Goal: Information Seeking & Learning: Find specific fact

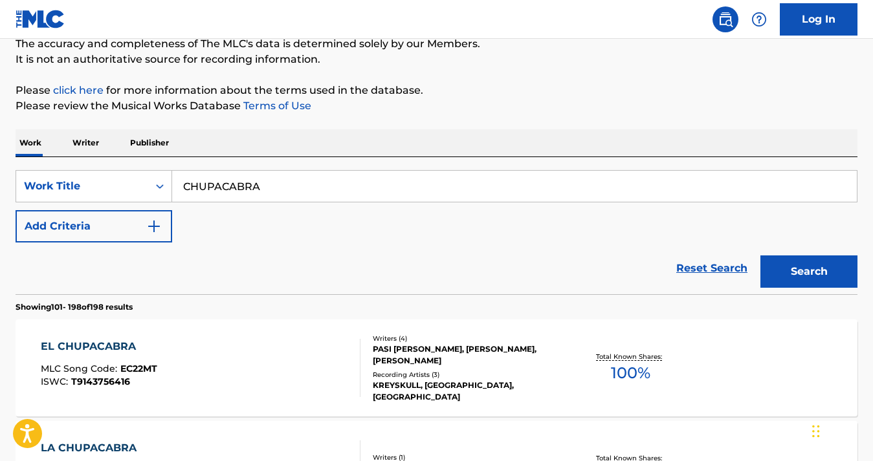
scroll to position [118, 0]
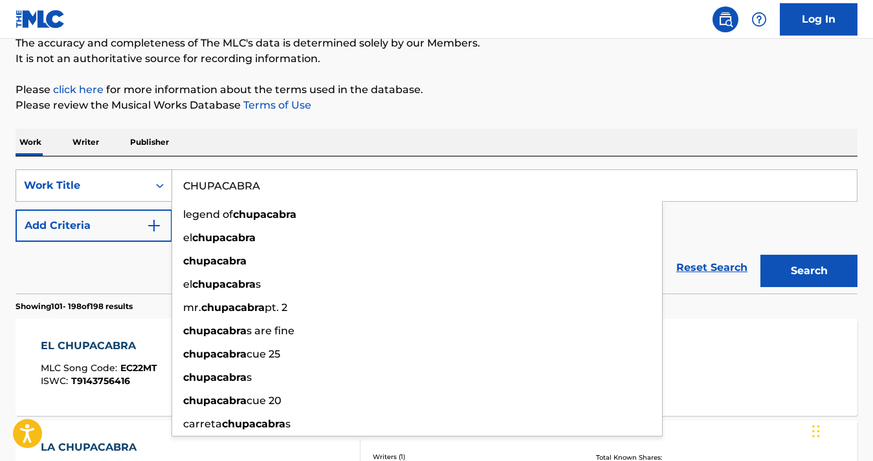
drag, startPoint x: 287, startPoint y: 181, endPoint x: 153, endPoint y: 171, distance: 133.6
click at [153, 171] on div "SearchWithCriteriae108204f-408c-40b4-95ab-116eee727c32 Work Title CHUPACABRA le…" at bounding box center [437, 185] width 842 height 32
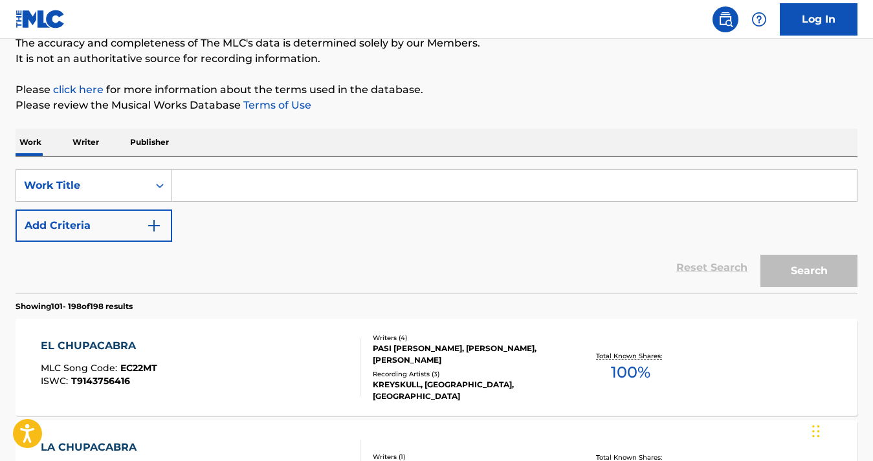
paste input "USUYG1545686"
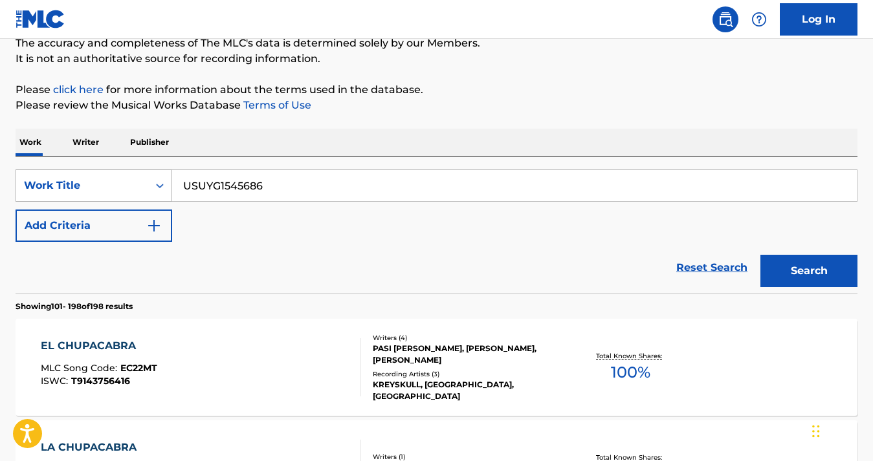
drag, startPoint x: 296, startPoint y: 182, endPoint x: 143, endPoint y: 182, distance: 153.3
click at [143, 182] on div "SearchWithCriteriae108204f-408c-40b4-95ab-116eee727c32 Work Title USUYG1545686" at bounding box center [437, 185] width 842 height 32
type input "USUYG1545686"
click at [143, 182] on div "Work Title" at bounding box center [82, 185] width 132 height 25
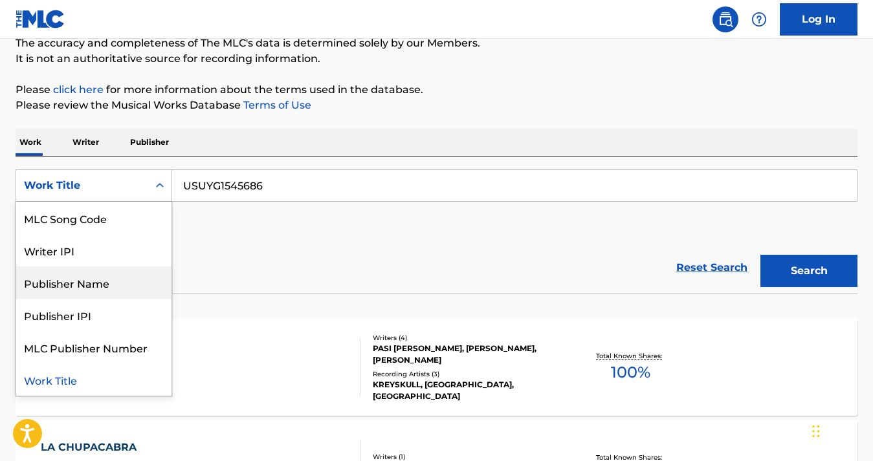
scroll to position [0, 0]
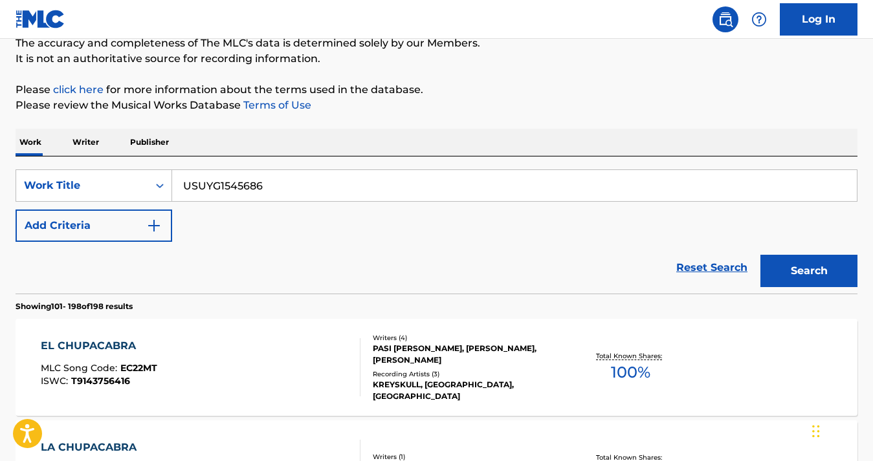
click at [248, 258] on div "Reset Search Search" at bounding box center [437, 268] width 842 height 52
drag, startPoint x: 266, startPoint y: 186, endPoint x: 168, endPoint y: 180, distance: 97.9
click at [168, 180] on div "SearchWithCriteriae108204f-408c-40b4-95ab-116eee727c32 Work Title USUYG1545686" at bounding box center [437, 185] width 842 height 32
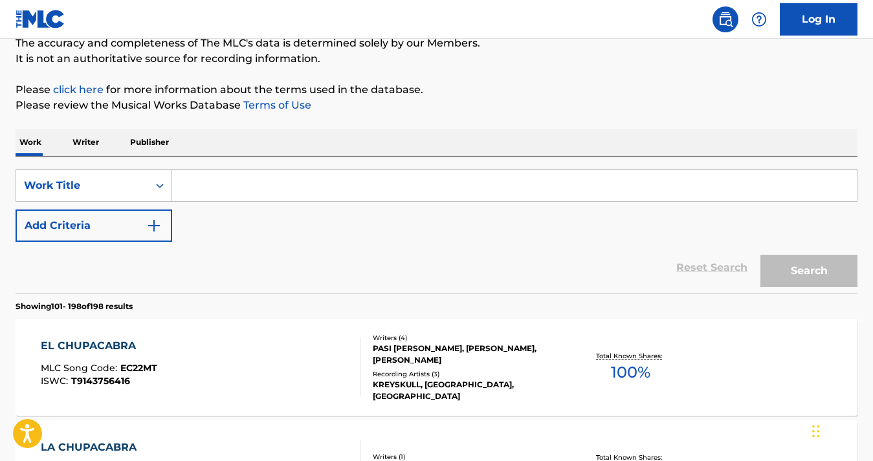
click at [230, 190] on input "Search Form" at bounding box center [514, 185] width 684 height 31
paste input "[PERSON_NAME] & SPRUCE"
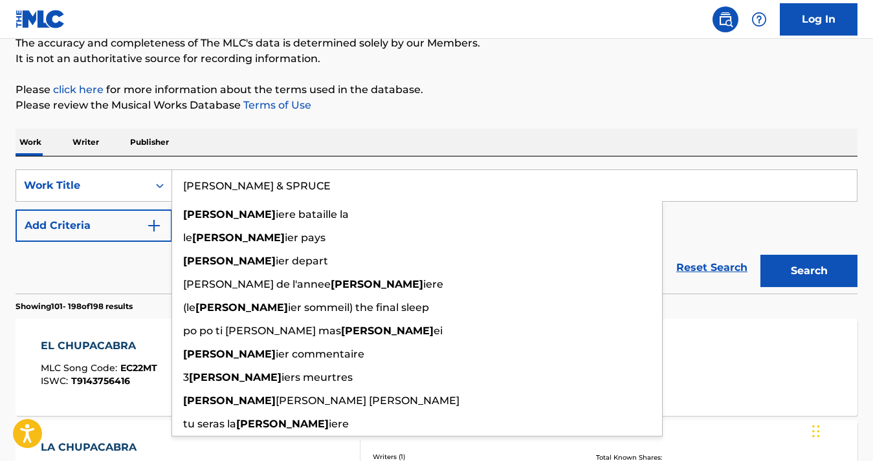
type input "[PERSON_NAME] & SPRUCE"
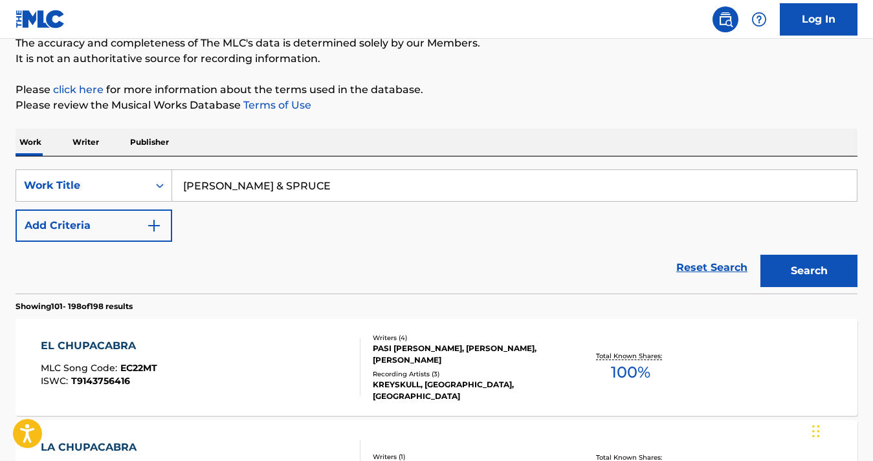
click at [714, 213] on div "SearchWithCriteriae108204f-408c-40b4-95ab-116eee727c32 Work Title [PERSON_NAME]…" at bounding box center [437, 205] width 842 height 72
click at [108, 225] on button "Add Criteria" at bounding box center [94, 226] width 157 height 32
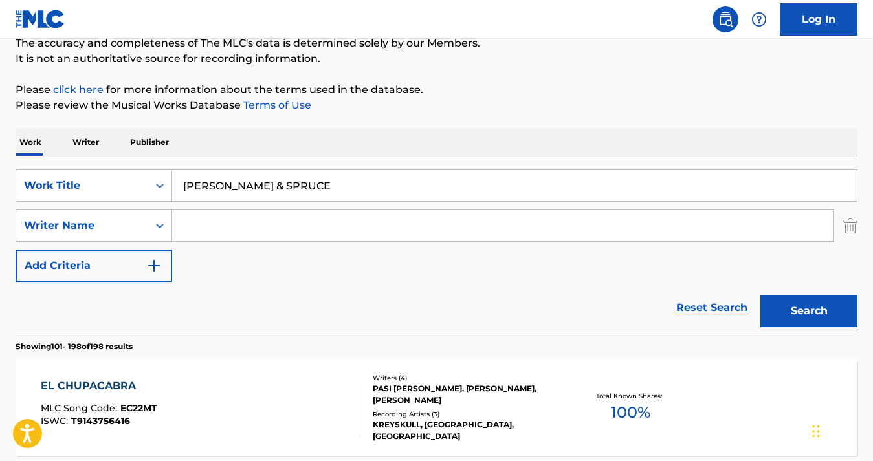
click at [226, 227] on input "Search Form" at bounding box center [502, 225] width 661 height 31
type input "D"
paste input "[PERSON_NAME] [PERSON_NAME]"
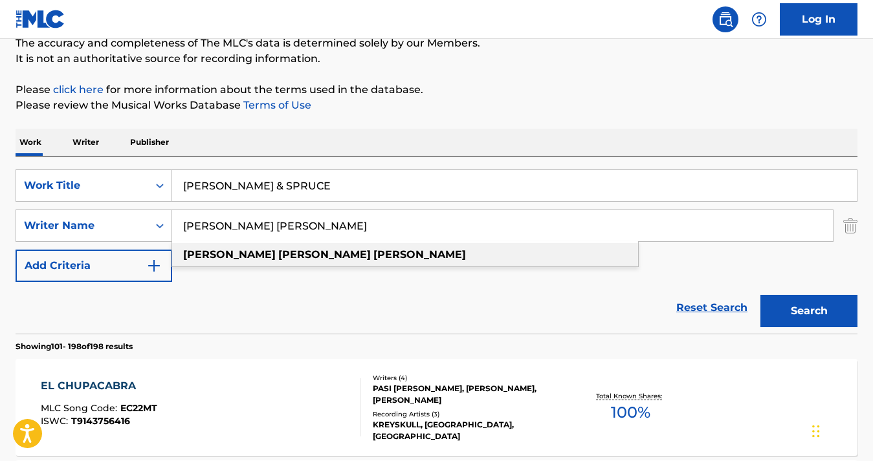
click at [294, 248] on div "[PERSON_NAME]" at bounding box center [405, 254] width 466 height 23
type input "[PERSON_NAME]"
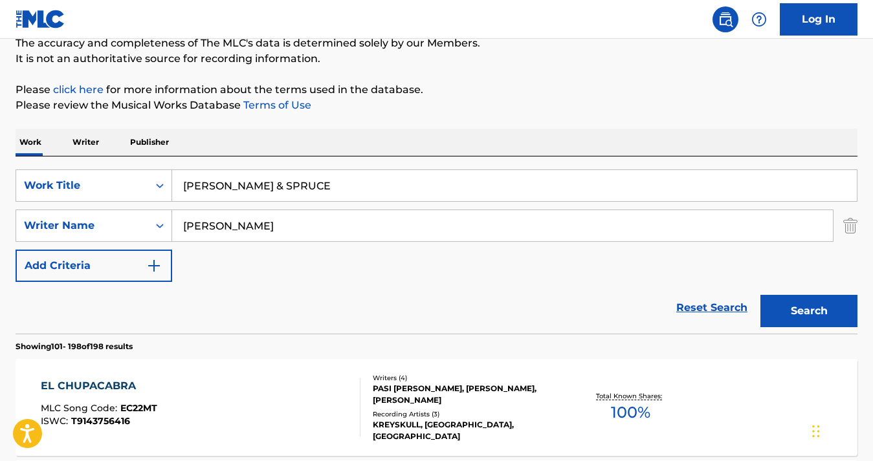
click at [787, 310] on button "Search" at bounding box center [808, 311] width 97 height 32
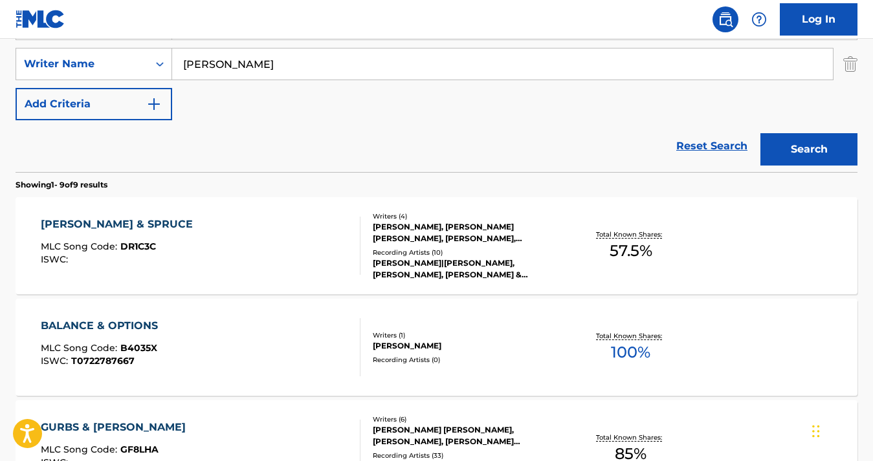
scroll to position [281, 0]
click at [159, 245] on div "[PERSON_NAME] & SPRUCE MLC Song Code : DR1C3C ISWC :" at bounding box center [201, 245] width 320 height 58
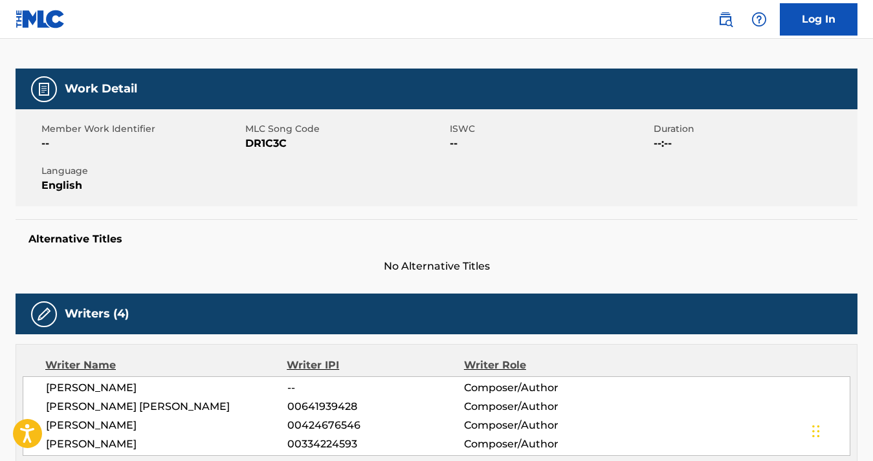
scroll to position [164, 0]
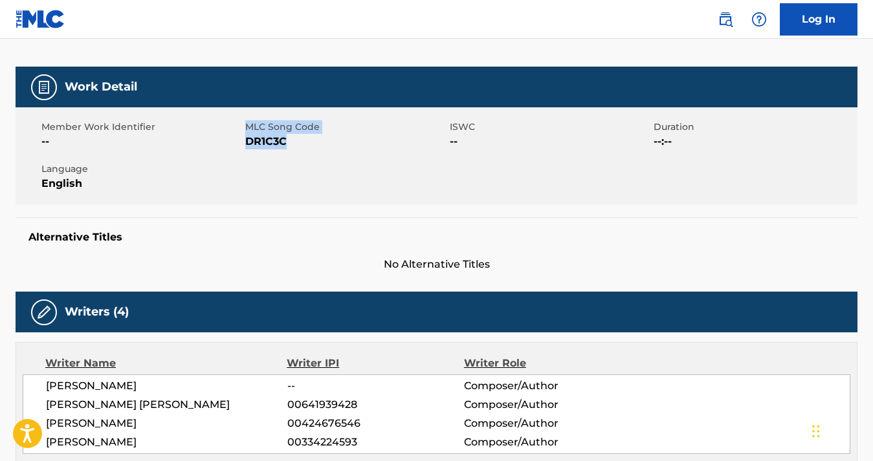
drag, startPoint x: 301, startPoint y: 138, endPoint x: 245, endPoint y: 138, distance: 56.9
click at [245, 138] on div "Member Work Identifier -- MLC Song Code DR1C3C ISWC -- Duration --:-- Language …" at bounding box center [437, 155] width 842 height 97
copy div "MLC Song Code DR1C3C"
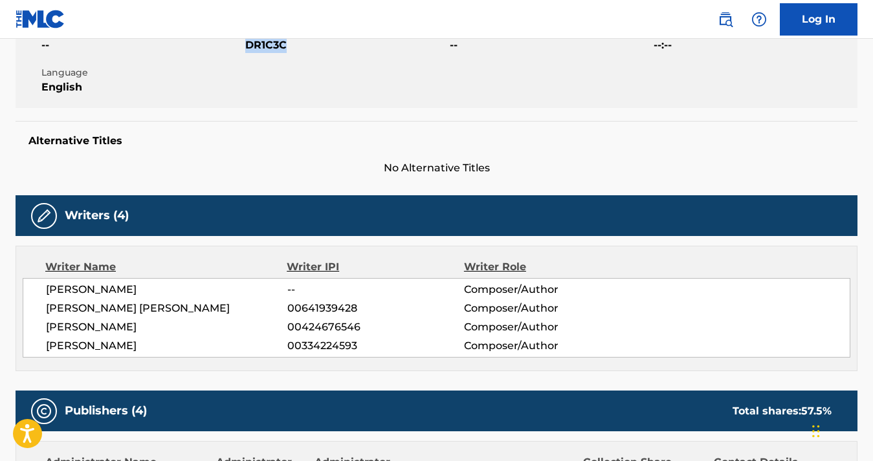
scroll to position [109, 0]
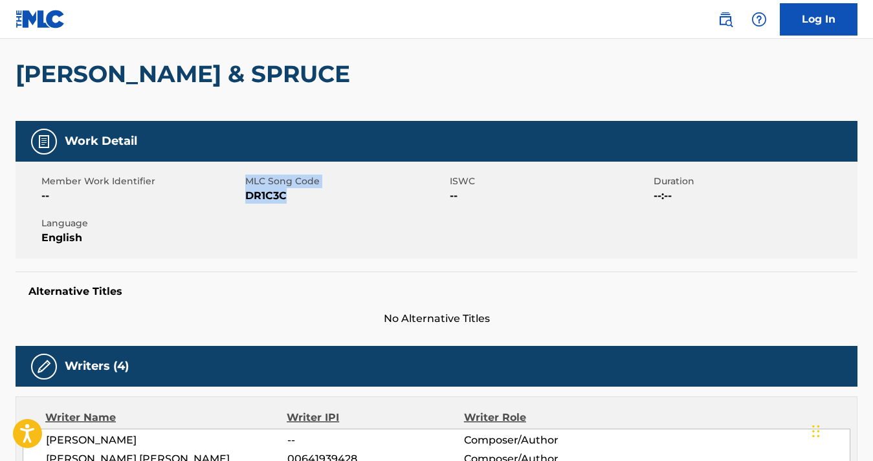
click at [349, 218] on div "Member Work Identifier -- MLC Song Code DR1C3C ISWC -- Duration --:-- Language …" at bounding box center [437, 210] width 842 height 97
drag, startPoint x: 295, startPoint y: 199, endPoint x: 246, endPoint y: 197, distance: 49.2
click at [246, 197] on span "DR1C3C" at bounding box center [345, 196] width 201 height 16
copy span "DR1C3C"
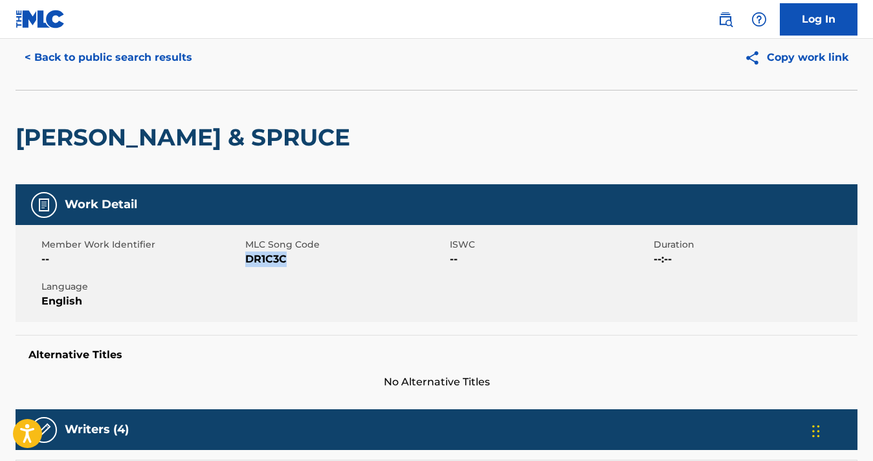
scroll to position [0, 0]
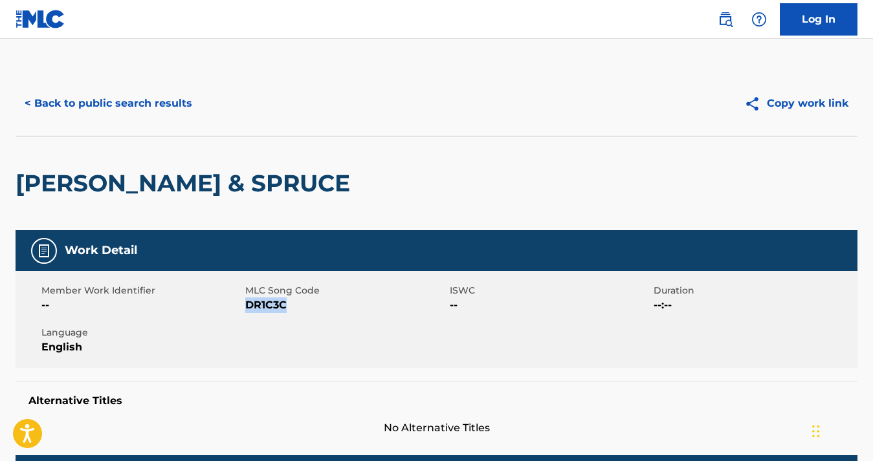
click at [293, 302] on span "DR1C3C" at bounding box center [345, 306] width 201 height 16
drag, startPoint x: 295, startPoint y: 302, endPoint x: 248, endPoint y: 302, distance: 47.2
click at [248, 302] on span "DR1C3C" at bounding box center [345, 306] width 201 height 16
copy span "DR1C3C"
click at [114, 104] on button "< Back to public search results" at bounding box center [109, 103] width 186 height 32
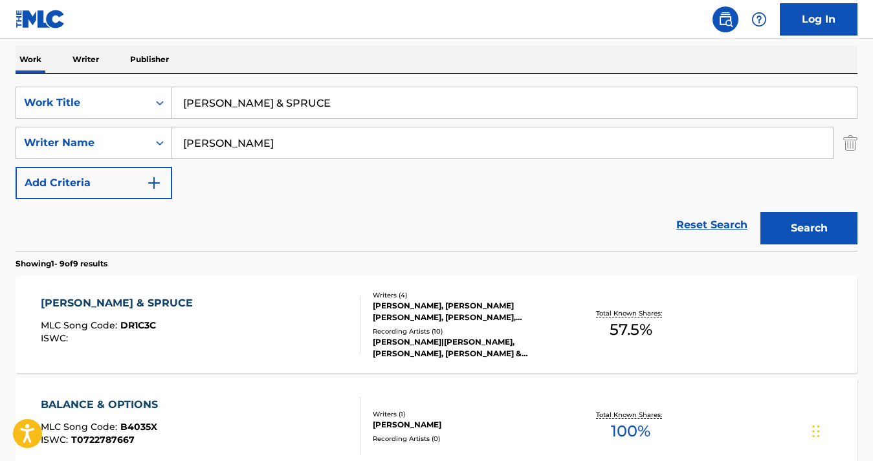
scroll to position [96, 0]
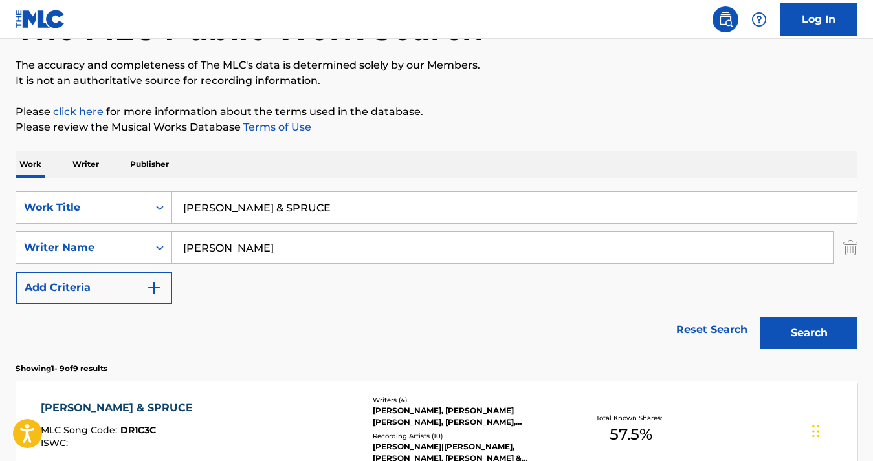
drag, startPoint x: 278, startPoint y: 212, endPoint x: 188, endPoint y: 211, distance: 90.6
click at [188, 211] on input "[PERSON_NAME] & SPRUCE" at bounding box center [514, 207] width 684 height 31
type input "D"
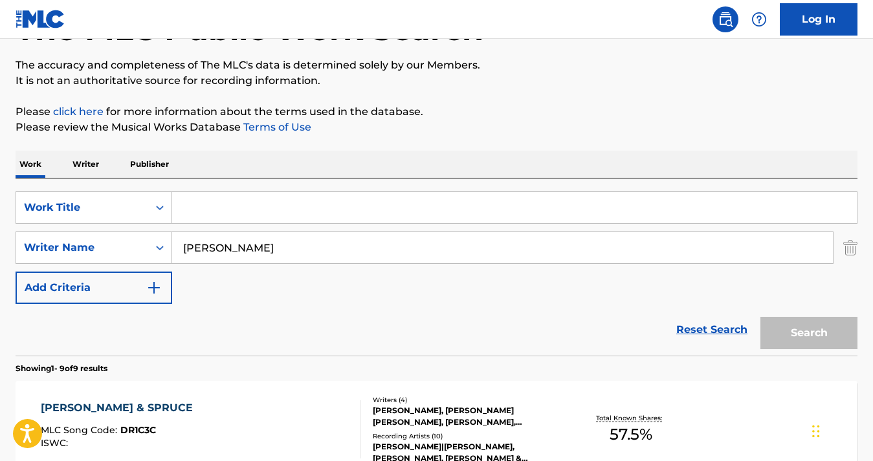
paste input "CHUPACABRA"
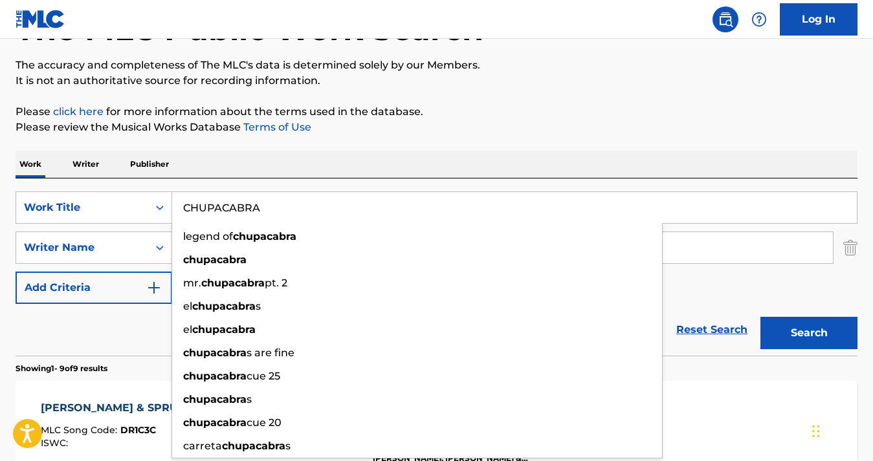
type input "CHUPACABRA"
click at [353, 157] on div "Work Writer Publisher" at bounding box center [437, 164] width 842 height 27
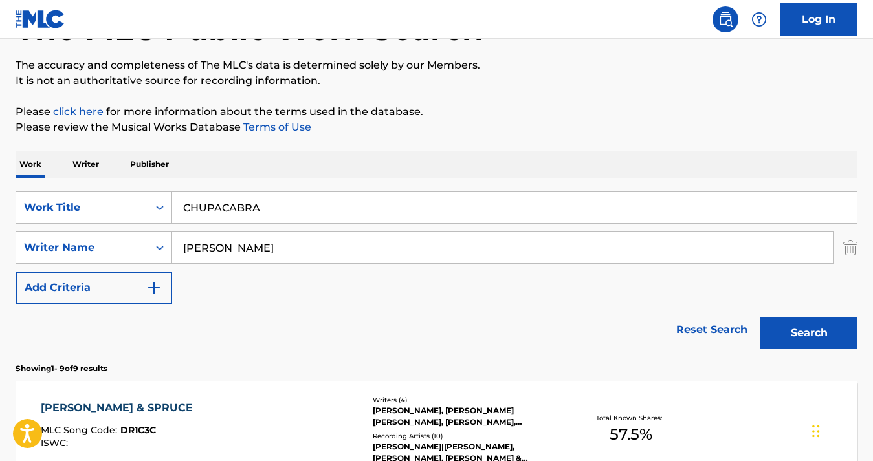
click at [802, 324] on button "Search" at bounding box center [808, 333] width 97 height 32
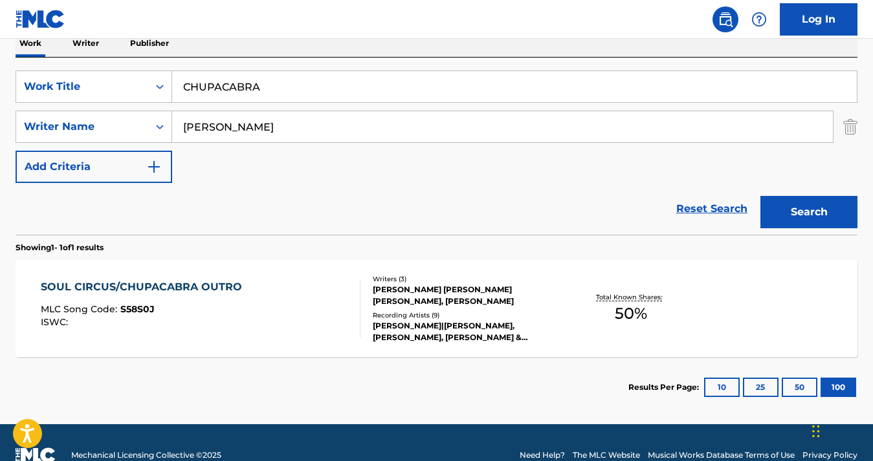
scroll to position [243, 0]
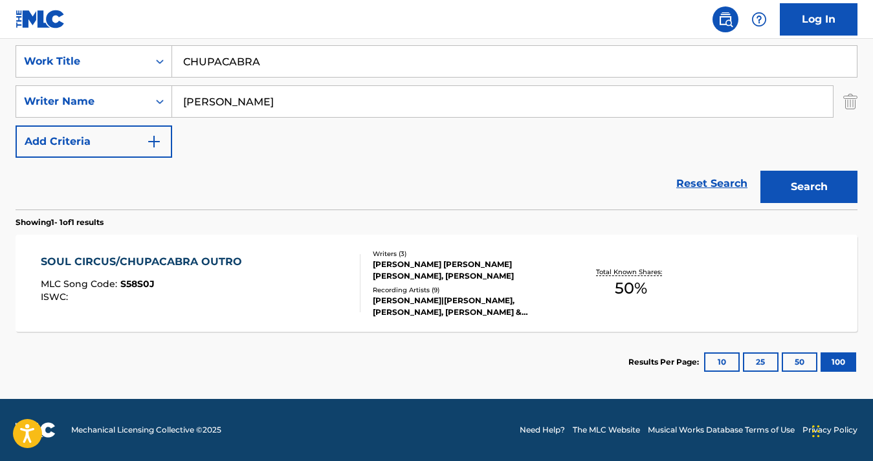
click at [151, 263] on div "SOUL CIRCUS/CHUPACABRA OUTRO" at bounding box center [145, 262] width 208 height 16
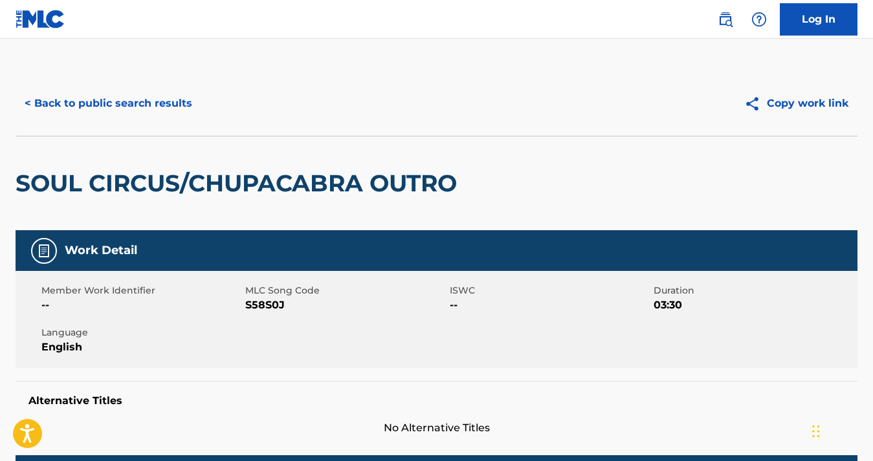
click at [74, 102] on button "< Back to public search results" at bounding box center [109, 103] width 186 height 32
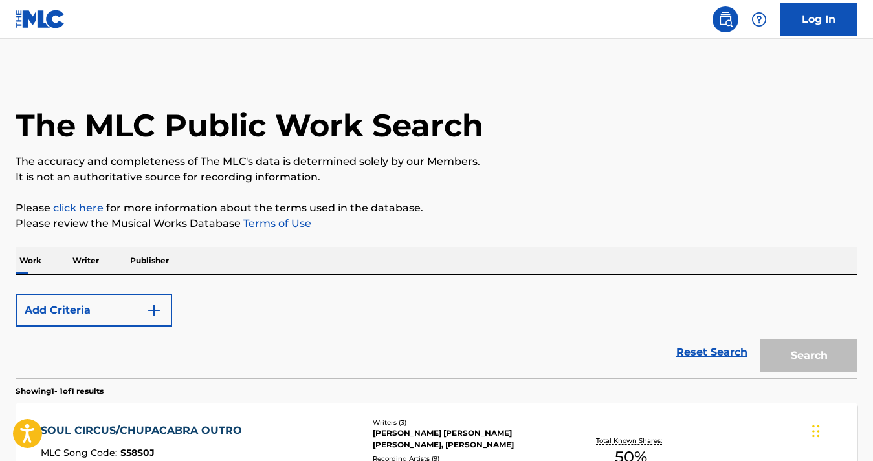
scroll to position [169, 0]
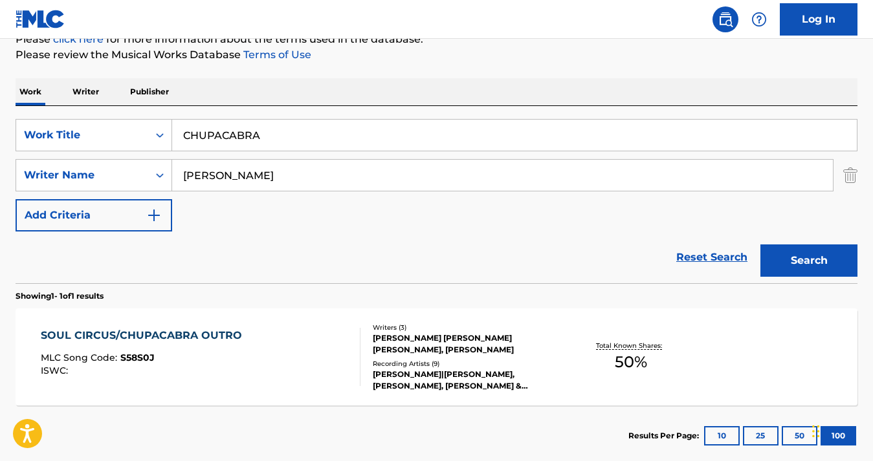
drag, startPoint x: 273, startPoint y: 139, endPoint x: 173, endPoint y: 124, distance: 101.4
click at [173, 124] on input "CHUPACABRA" at bounding box center [514, 135] width 684 height 31
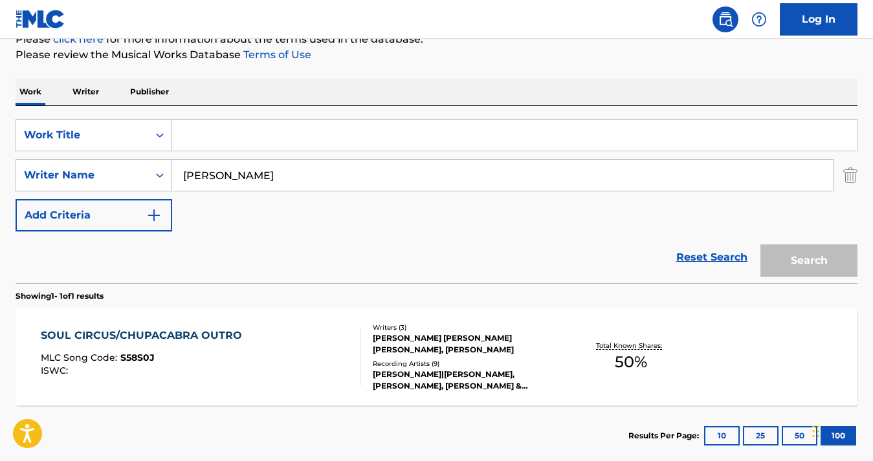
paste input "[PERSON_NAME] & SPRUCE"
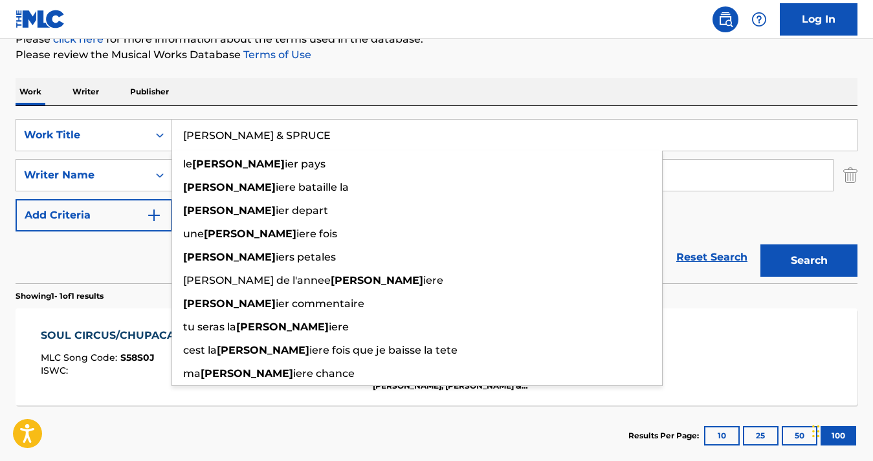
type input "[PERSON_NAME] & SPRUCE"
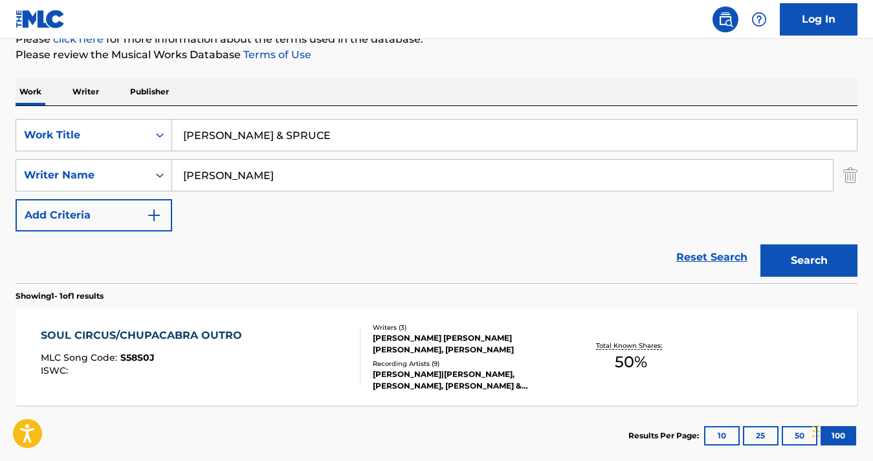
click at [807, 263] on button "Search" at bounding box center [808, 261] width 97 height 32
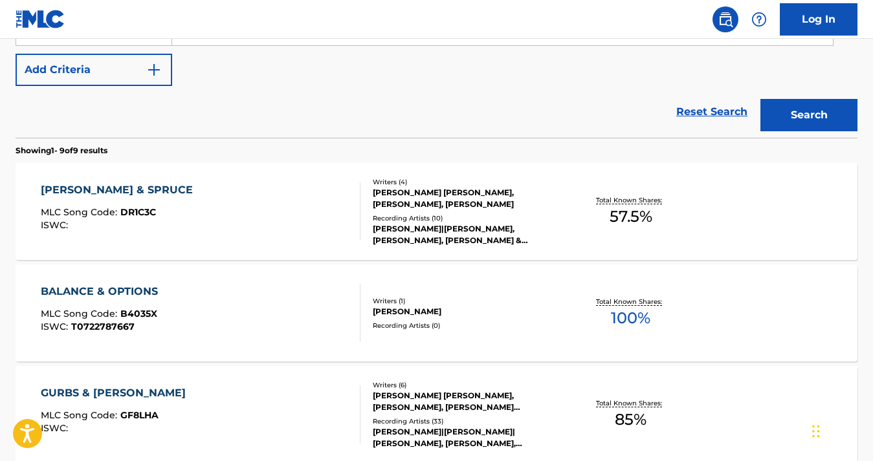
scroll to position [315, 0]
click at [102, 183] on div "[PERSON_NAME] & SPRUCE" at bounding box center [120, 190] width 158 height 16
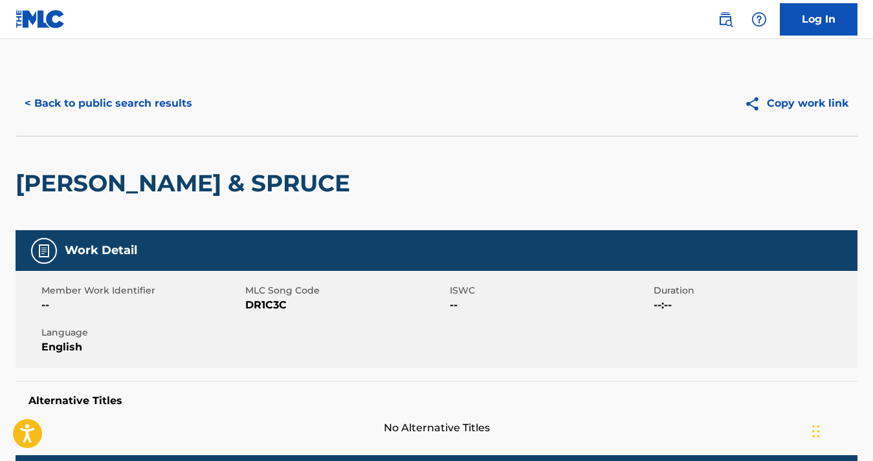
click at [95, 104] on button "< Back to public search results" at bounding box center [109, 103] width 186 height 32
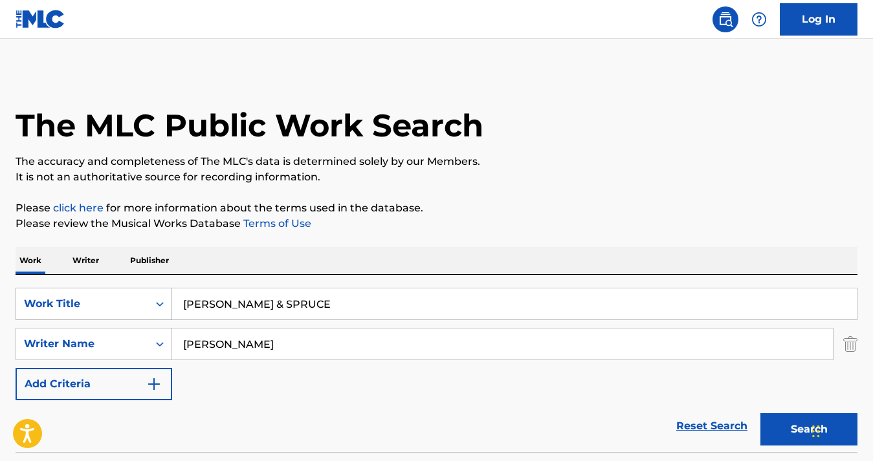
drag, startPoint x: 291, startPoint y: 307, endPoint x: 140, endPoint y: 305, distance: 150.7
click at [140, 305] on div "SearchWithCriteriae108204f-408c-40b4-95ab-116eee727c32 Work Title [PERSON_NAME]…" at bounding box center [437, 304] width 842 height 32
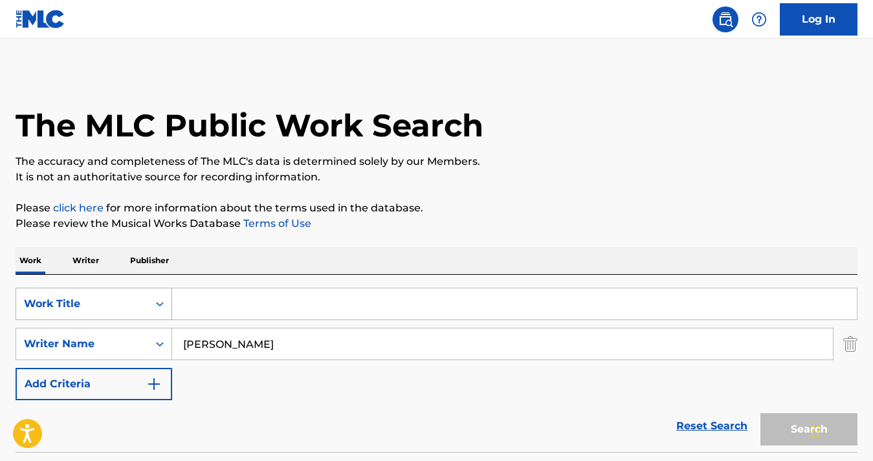
paste input "CHUPACABRA"
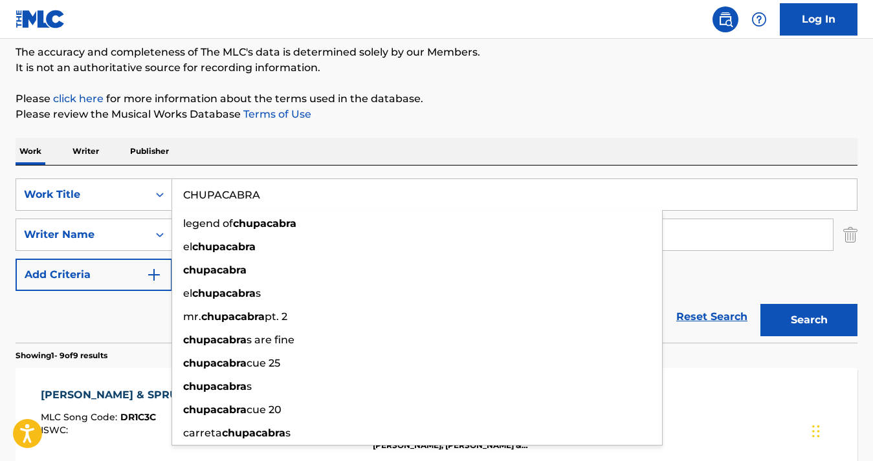
scroll to position [109, 0]
type input "CHUPACABRA"
click at [683, 270] on div "SearchWithCriteriae108204f-408c-40b4-95ab-116eee727c32 Work Title CHUPACABRA le…" at bounding box center [437, 235] width 842 height 113
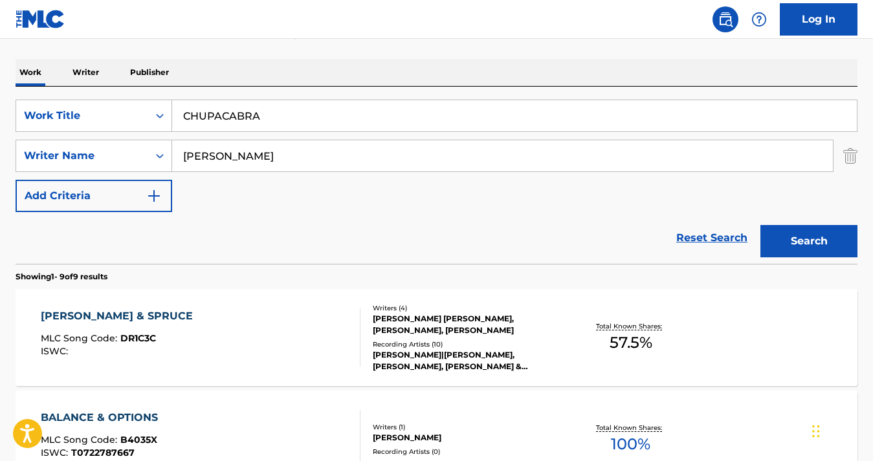
scroll to position [196, 0]
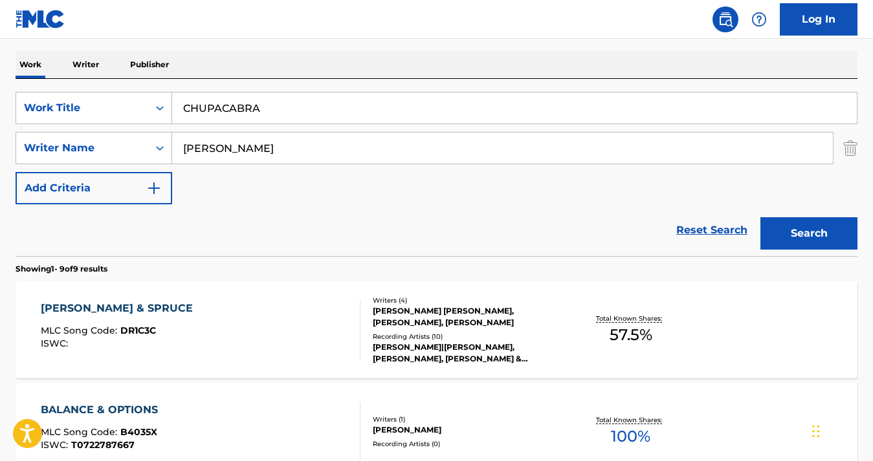
click at [798, 232] on button "Search" at bounding box center [808, 233] width 97 height 32
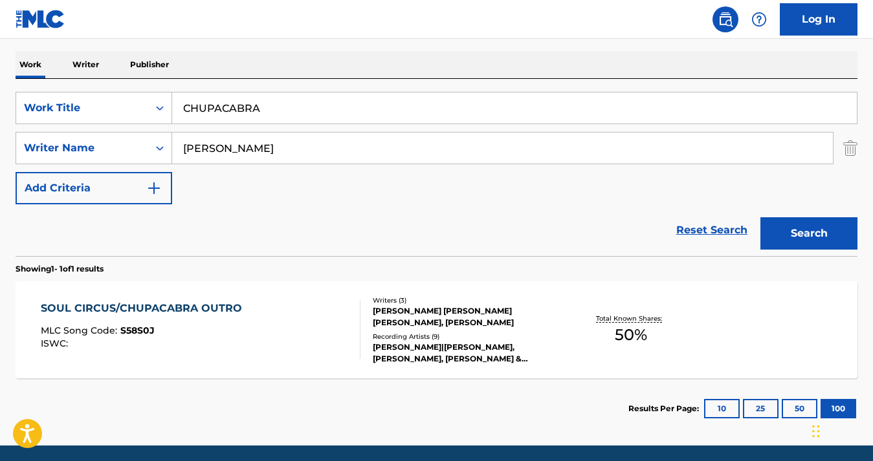
click at [202, 302] on div "SOUL CIRCUS/CHUPACABRA OUTRO" at bounding box center [145, 309] width 208 height 16
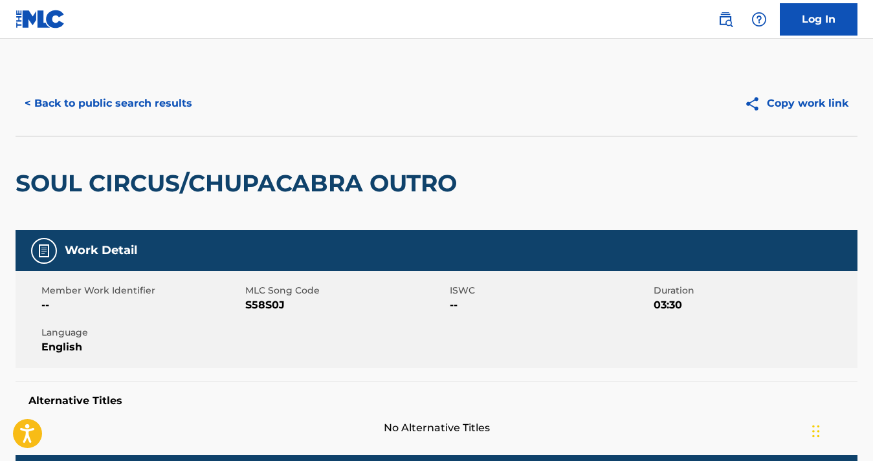
click at [105, 98] on button "< Back to public search results" at bounding box center [109, 103] width 186 height 32
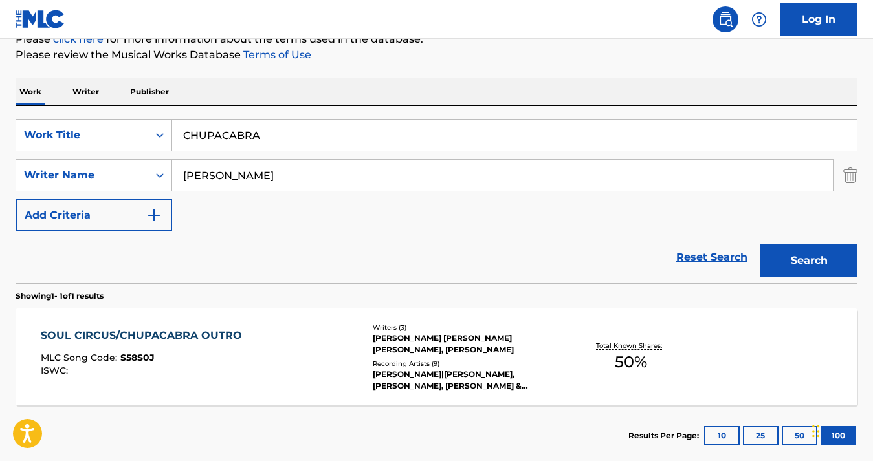
drag, startPoint x: 302, startPoint y: 144, endPoint x: 137, endPoint y: 115, distance: 167.5
click at [137, 115] on div "SearchWithCriteriae108204f-408c-40b4-95ab-116eee727c32 Work Title CHUPACABRA Se…" at bounding box center [437, 194] width 842 height 177
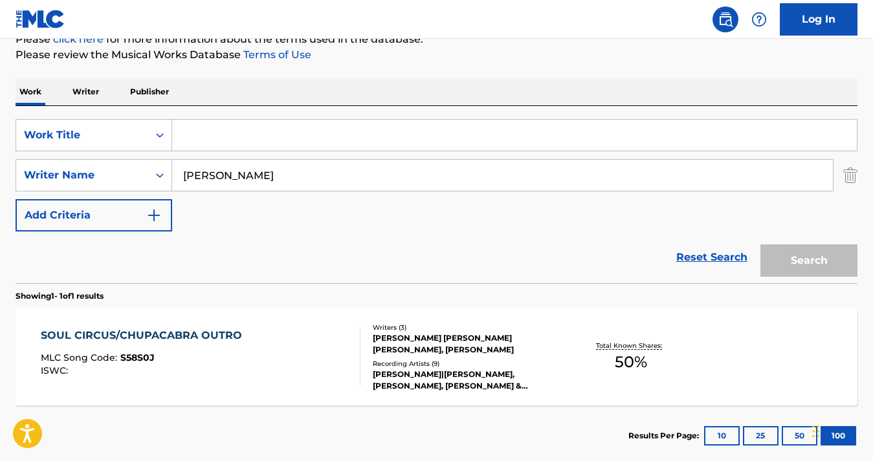
paste input "EAZY CALL"
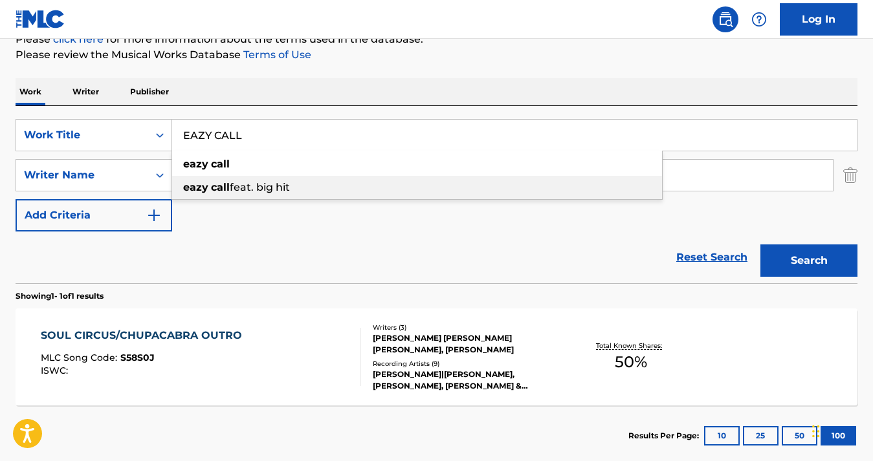
click at [381, 185] on div "eazy call feat. big hit" at bounding box center [417, 187] width 490 height 23
type input "eazy call feat. big hit"
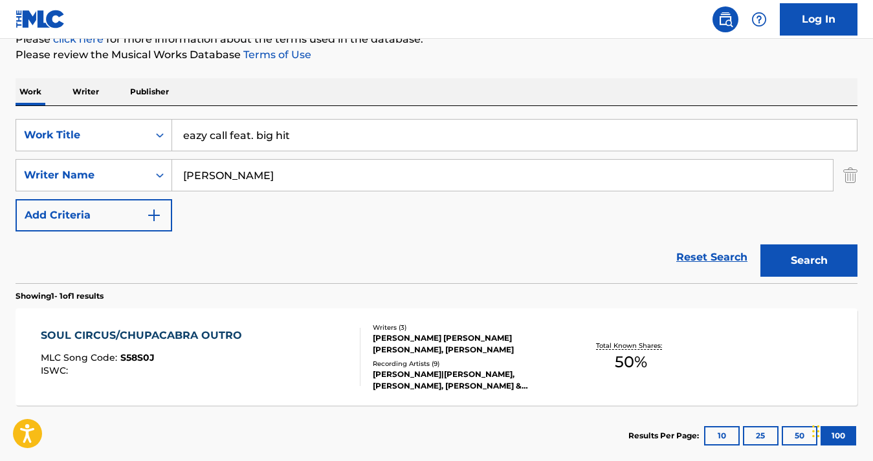
click at [774, 248] on button "Search" at bounding box center [808, 261] width 97 height 32
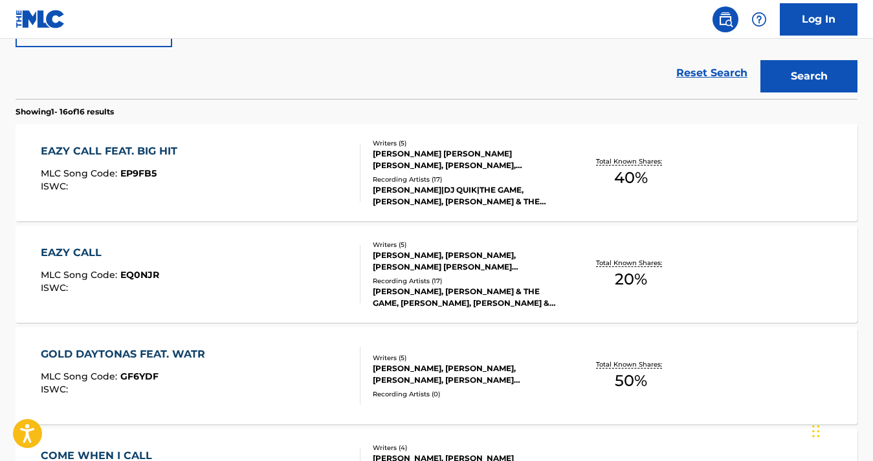
scroll to position [365, 0]
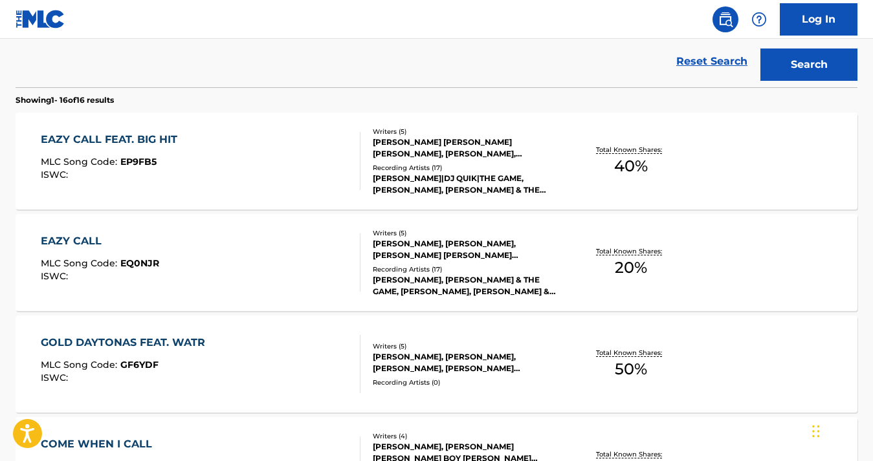
click at [117, 142] on div "EAZY CALL FEAT. BIG HIT" at bounding box center [112, 140] width 143 height 16
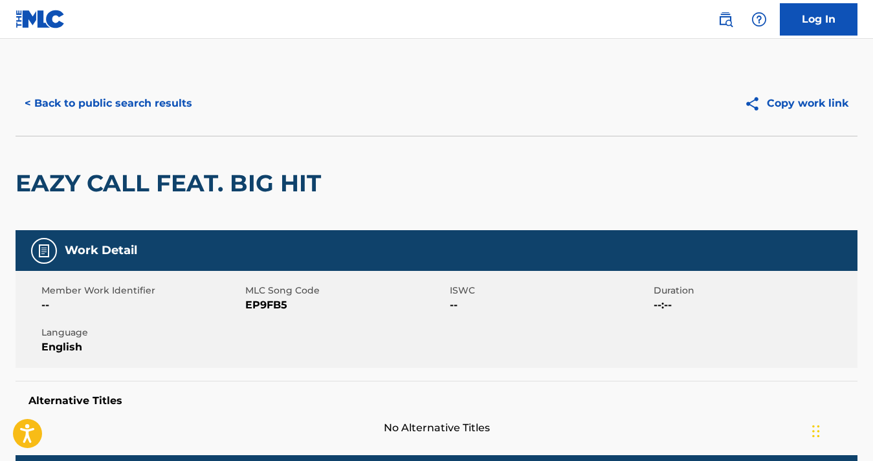
click at [91, 106] on button "< Back to public search results" at bounding box center [109, 103] width 186 height 32
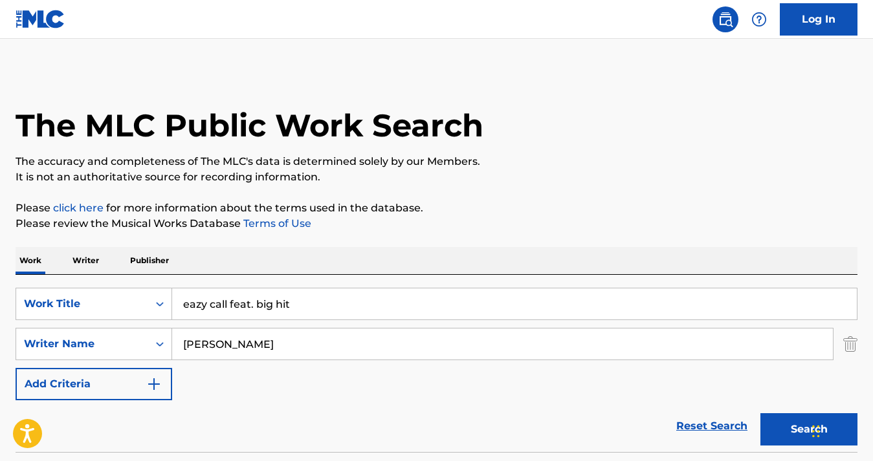
drag, startPoint x: 301, startPoint y: 305, endPoint x: 189, endPoint y: 305, distance: 111.9
click at [189, 305] on input "eazy call feat. big hit" at bounding box center [514, 304] width 684 height 31
type input "e"
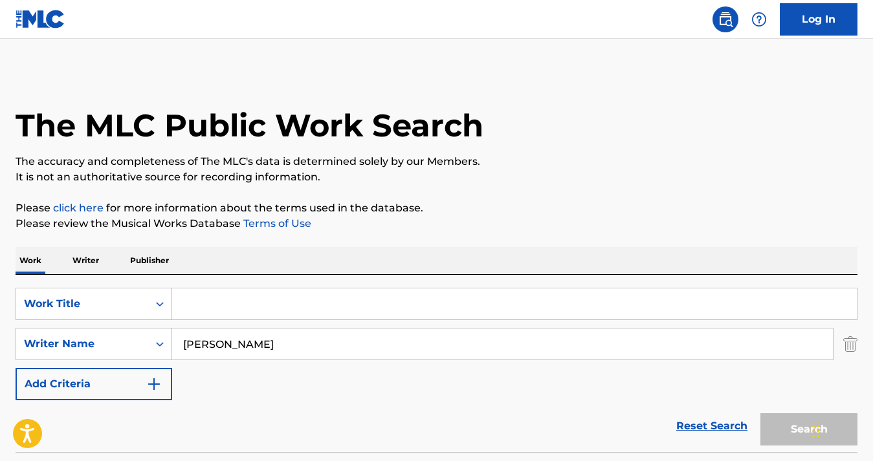
paste input "COLD ASS 2 STEP"
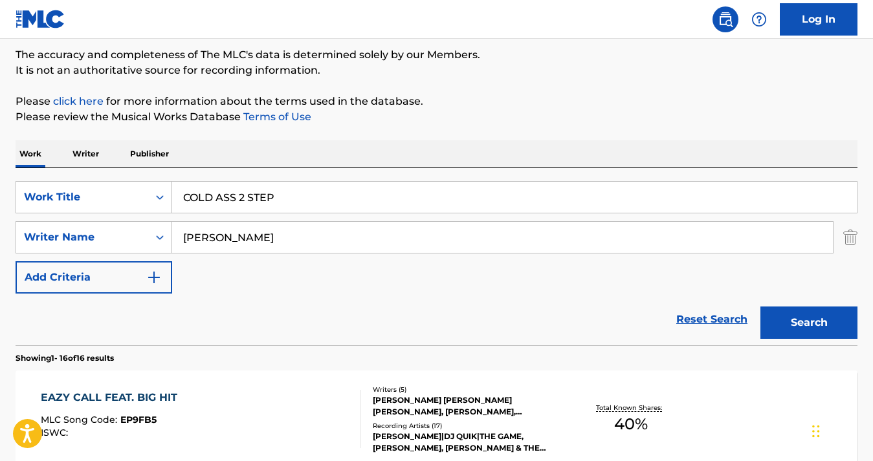
scroll to position [128, 0]
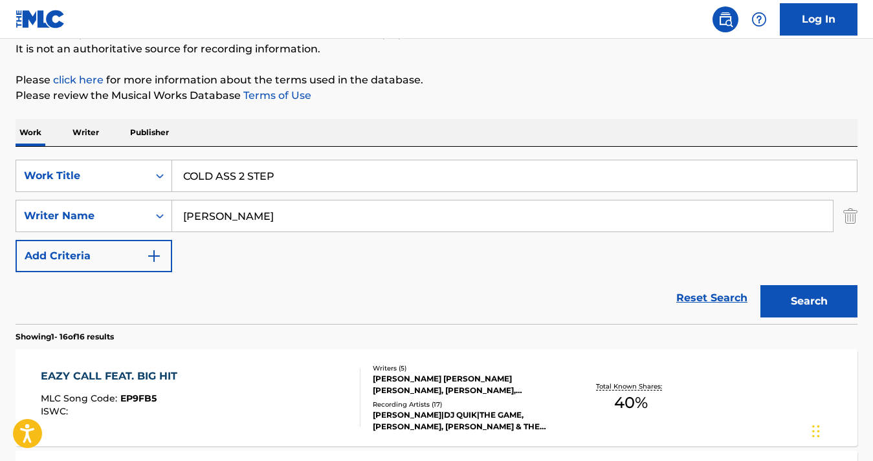
type input "COLD ASS 2 STEP"
click at [814, 308] on button "Search" at bounding box center [808, 301] width 97 height 32
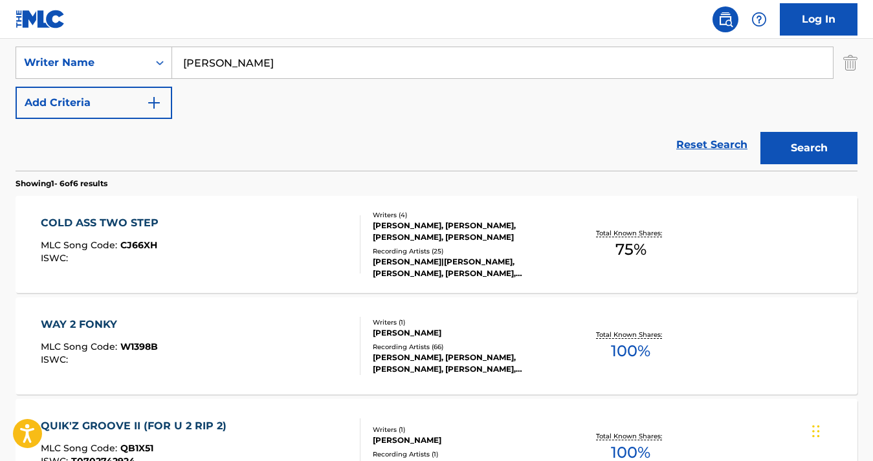
scroll to position [282, 0]
click at [118, 217] on div "COLD ASS TWO STEP" at bounding box center [103, 223] width 124 height 16
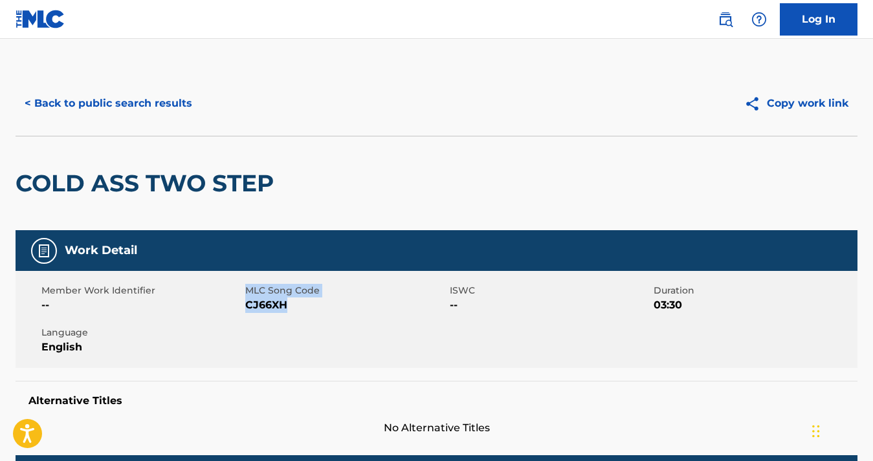
drag, startPoint x: 309, startPoint y: 309, endPoint x: 246, endPoint y: 289, distance: 65.5
click at [246, 289] on div "MLC Song Code CJ66XH" at bounding box center [347, 298] width 204 height 29
copy div "MLC Song Code CJ66XH"
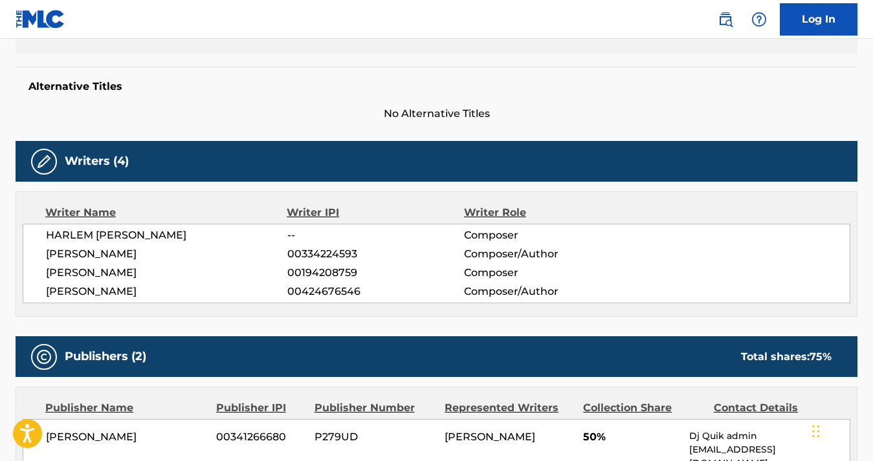
scroll to position [316, 0]
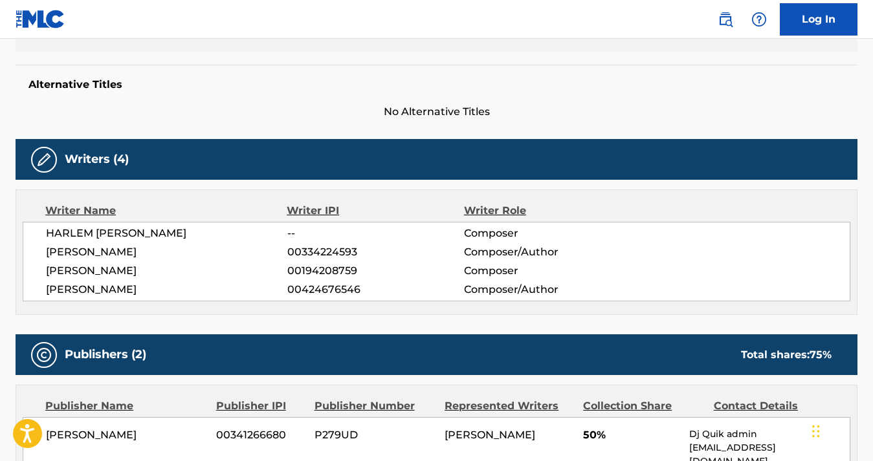
click at [54, 232] on span "HARLEM [PERSON_NAME]" at bounding box center [166, 234] width 241 height 16
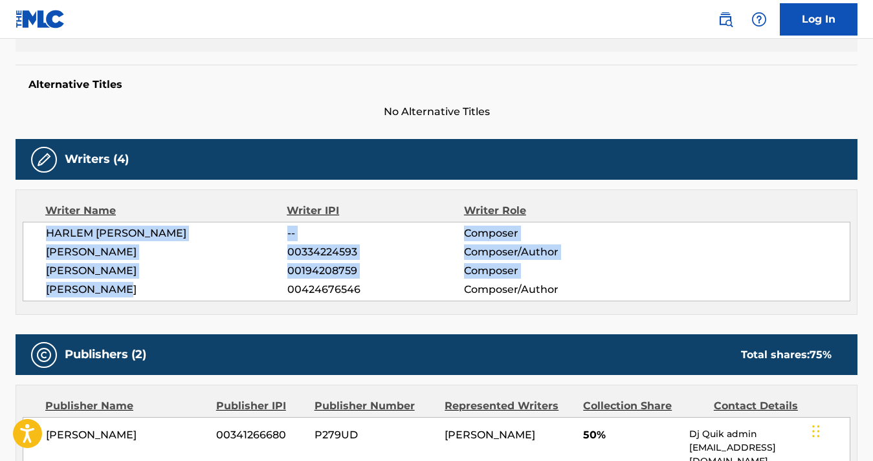
drag, startPoint x: 129, startPoint y: 285, endPoint x: 44, endPoint y: 233, distance: 100.2
click at [44, 233] on div "[PERSON_NAME] -- Composer [PERSON_NAME] 00334224593 Composer/Author [PERSON_NAM…" at bounding box center [436, 262] width 827 height 80
click at [111, 250] on span "[PERSON_NAME]" at bounding box center [166, 253] width 241 height 16
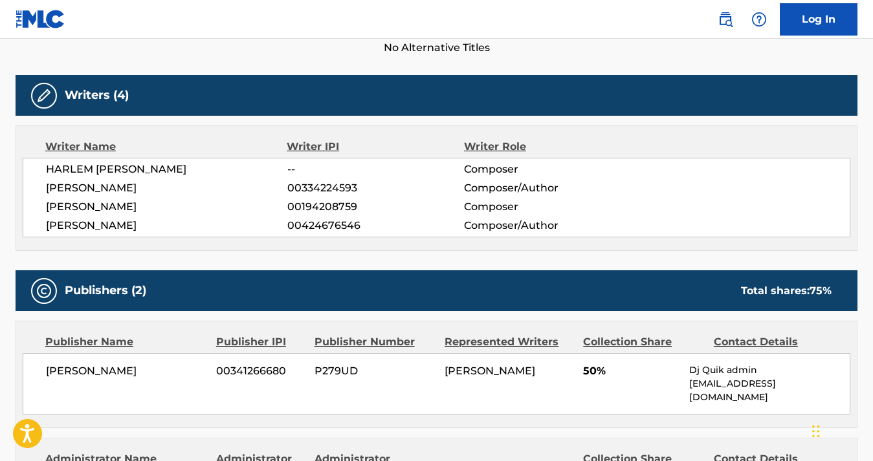
scroll to position [381, 0]
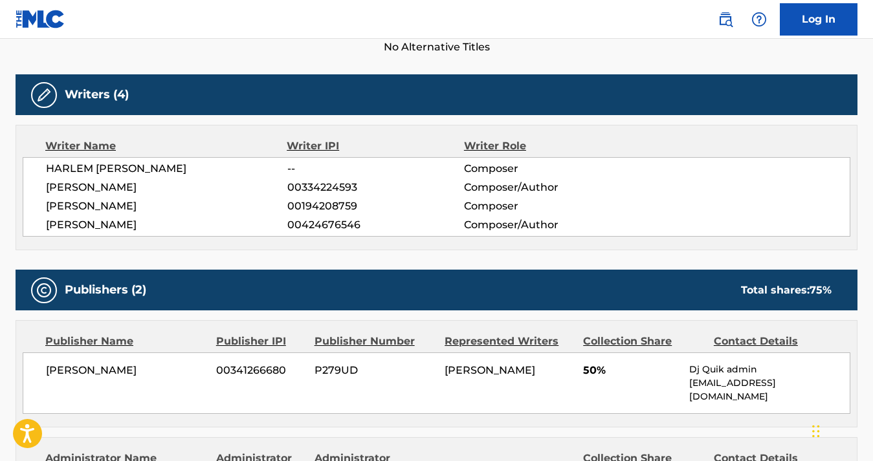
drag, startPoint x: 177, startPoint y: 185, endPoint x: 49, endPoint y: 178, distance: 128.3
click at [49, 178] on div "[PERSON_NAME] -- Composer [PERSON_NAME] 00334224593 Composer/Author [PERSON_NAM…" at bounding box center [436, 197] width 827 height 80
copy span "[PERSON_NAME]"
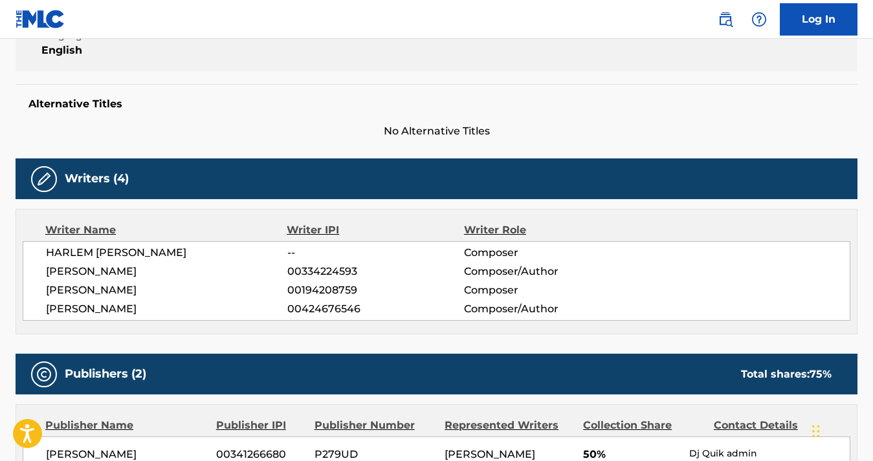
scroll to position [0, 0]
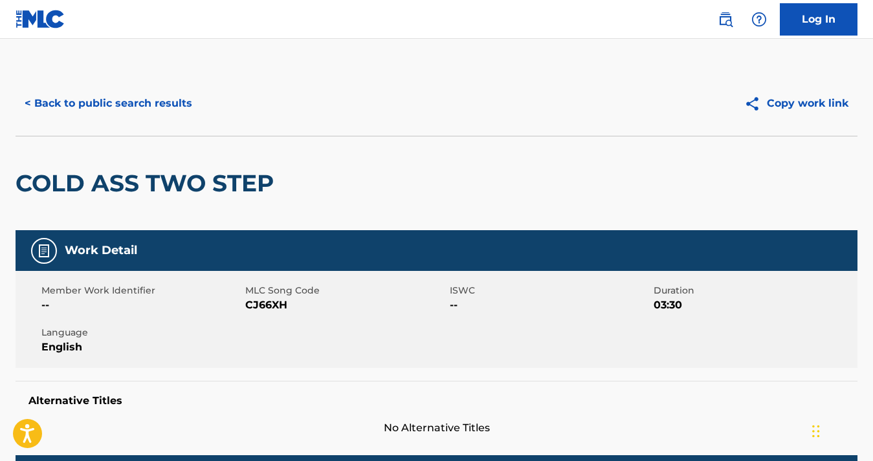
click at [71, 104] on button "< Back to public search results" at bounding box center [109, 103] width 186 height 32
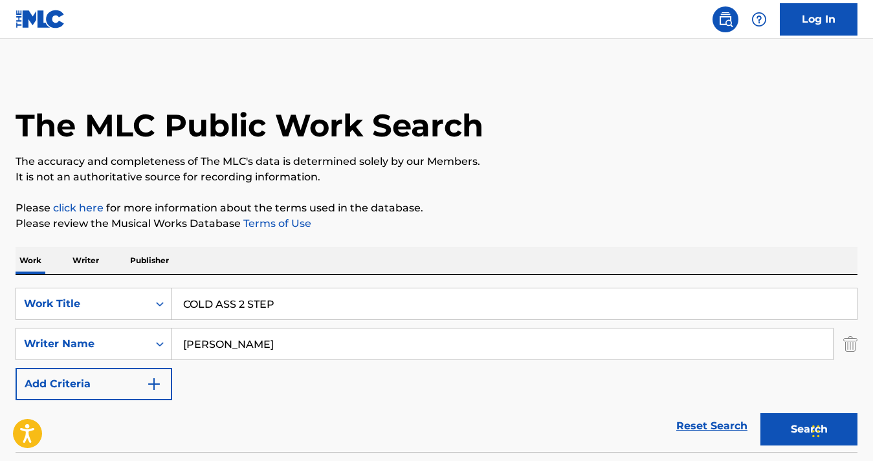
drag, startPoint x: 311, startPoint y: 301, endPoint x: 138, endPoint y: 282, distance: 173.8
click at [138, 282] on div "SearchWithCriteriae108204f-408c-40b4-95ab-116eee727c32 Work Title COLD ASS 2 ST…" at bounding box center [437, 363] width 842 height 177
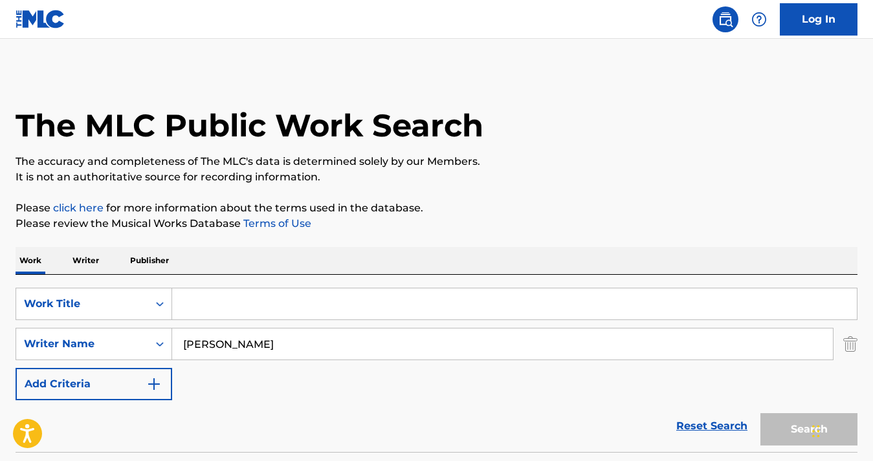
paste input "SHE'S NOT AROUND, PT. II"
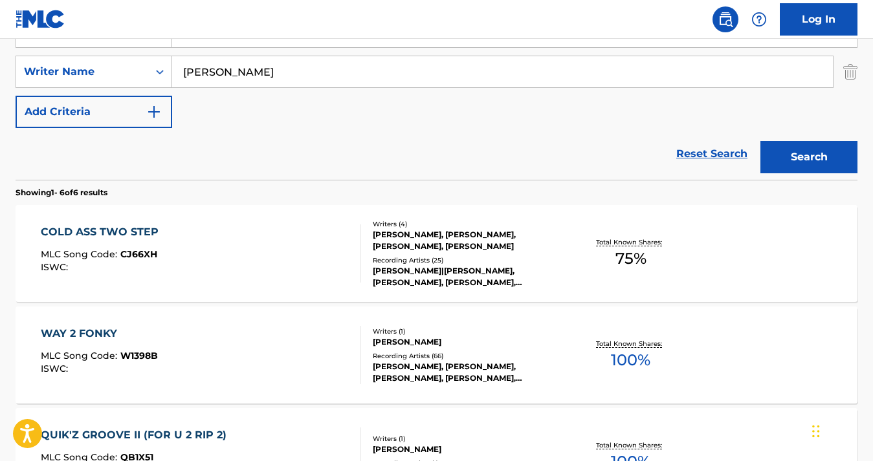
type input "SHE'S NOT AROUND, PT. II"
click at [809, 155] on button "Search" at bounding box center [808, 157] width 97 height 32
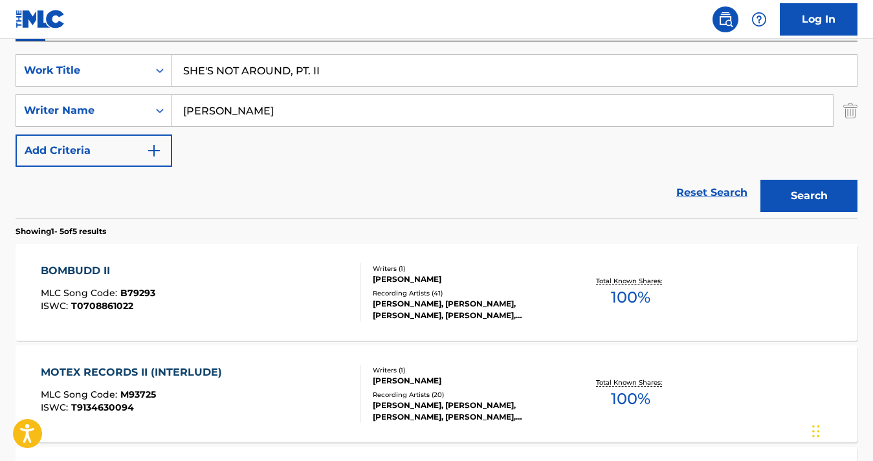
scroll to position [116, 0]
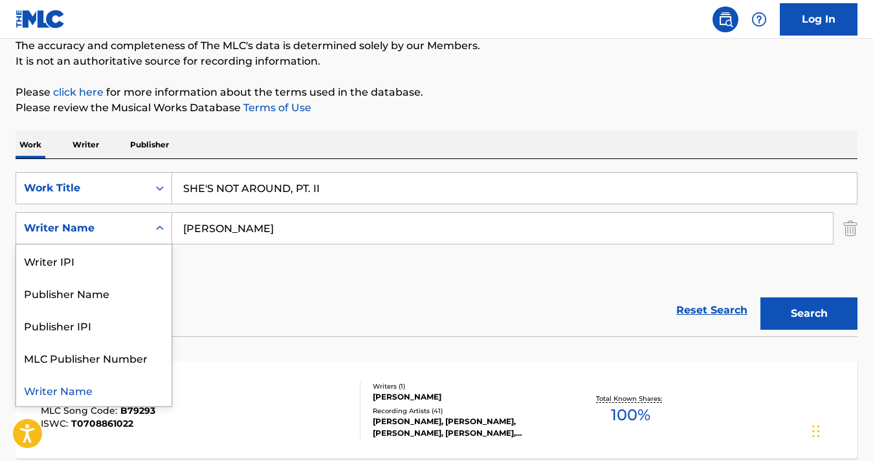
click at [153, 228] on div "Search Form" at bounding box center [159, 228] width 23 height 23
click at [259, 306] on div "Reset Search Search" at bounding box center [437, 311] width 842 height 52
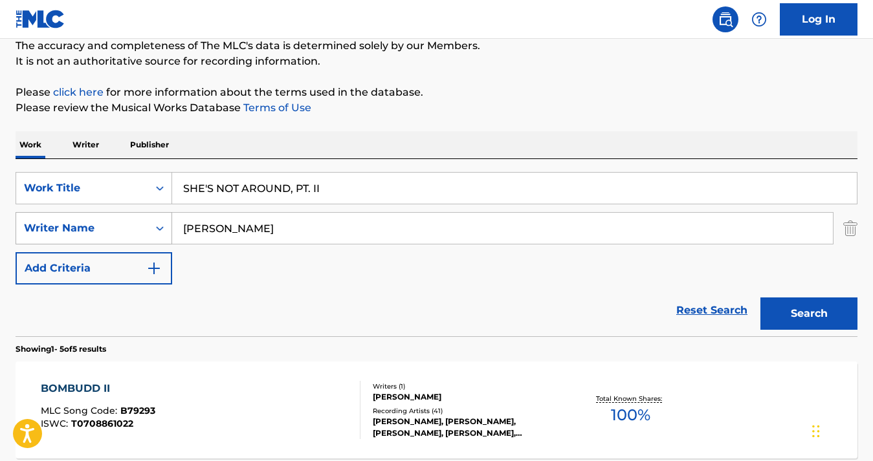
drag, startPoint x: 305, startPoint y: 225, endPoint x: 163, endPoint y: 219, distance: 142.5
click at [163, 219] on div "SearchWithCriteria456a03e6-4d9c-4c9d-8190-14db9e529166 Writer Name [PERSON_NAME]" at bounding box center [437, 228] width 842 height 32
paste input "Jayceon [PERSON_NAME]"
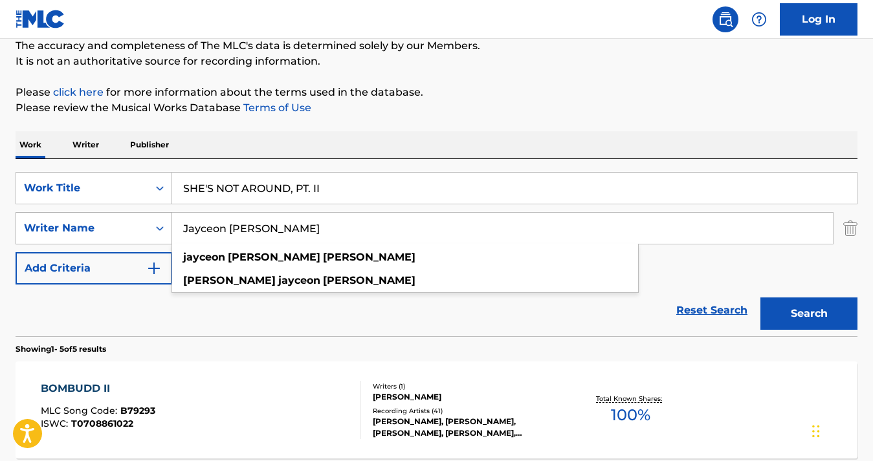
type input "Jayceon [PERSON_NAME]"
click at [760, 298] on button "Search" at bounding box center [808, 314] width 97 height 32
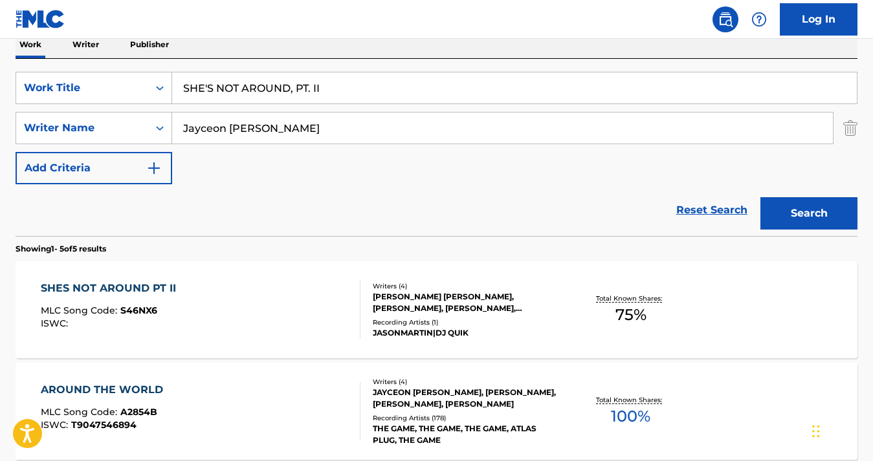
scroll to position [244, 0]
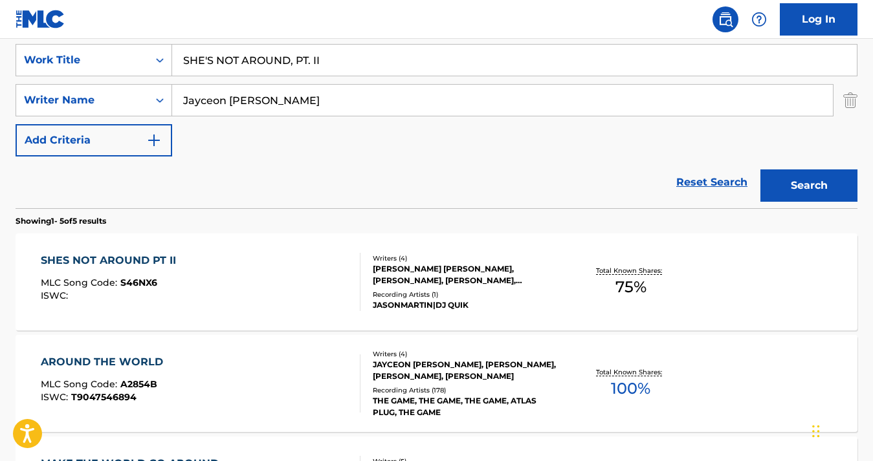
click at [131, 256] on div "SHES NOT AROUND PT II" at bounding box center [112, 261] width 142 height 16
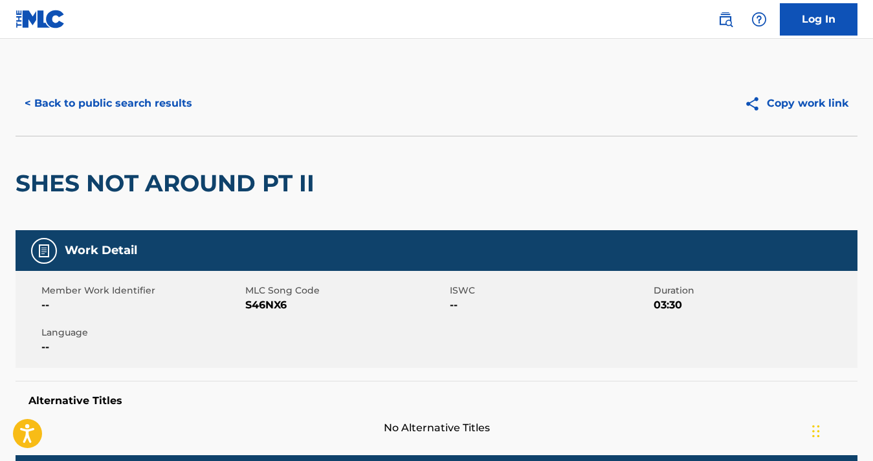
click at [77, 99] on button "< Back to public search results" at bounding box center [109, 103] width 186 height 32
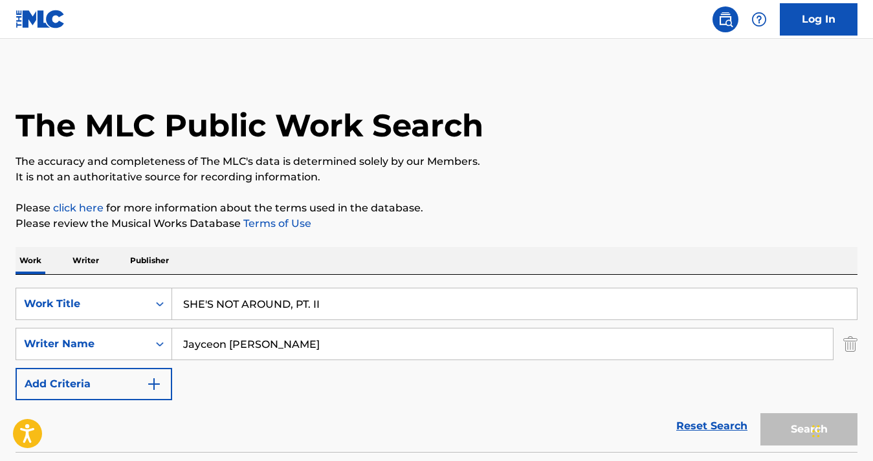
scroll to position [244, 0]
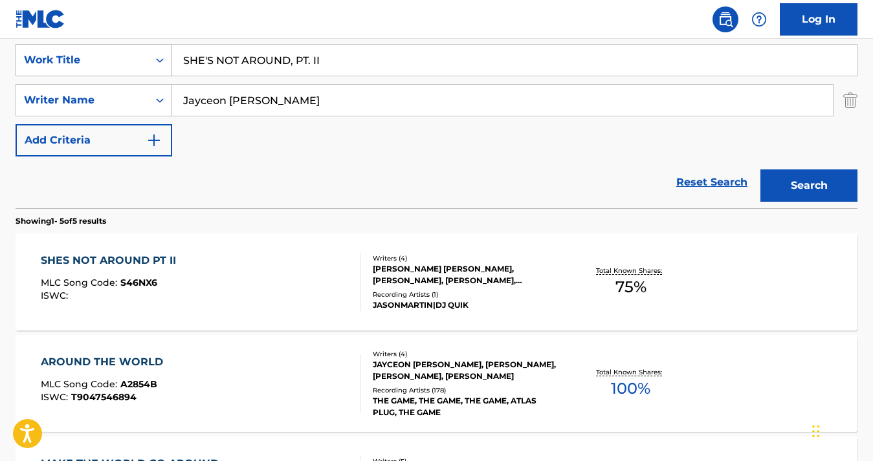
drag, startPoint x: 334, startPoint y: 63, endPoint x: 168, endPoint y: 58, distance: 167.0
click at [168, 58] on div "SearchWithCriteriae108204f-408c-40b4-95ab-116eee727c32 Work Title SHE'S NOT ARO…" at bounding box center [437, 60] width 842 height 32
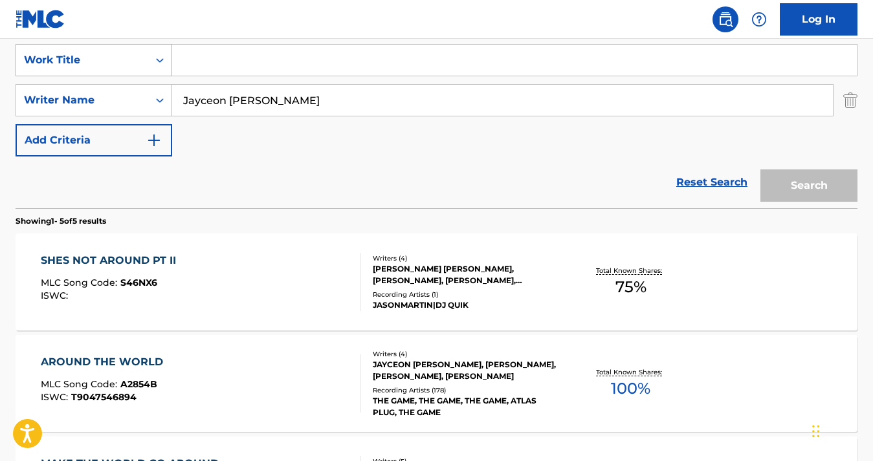
paste input "T3261235701"
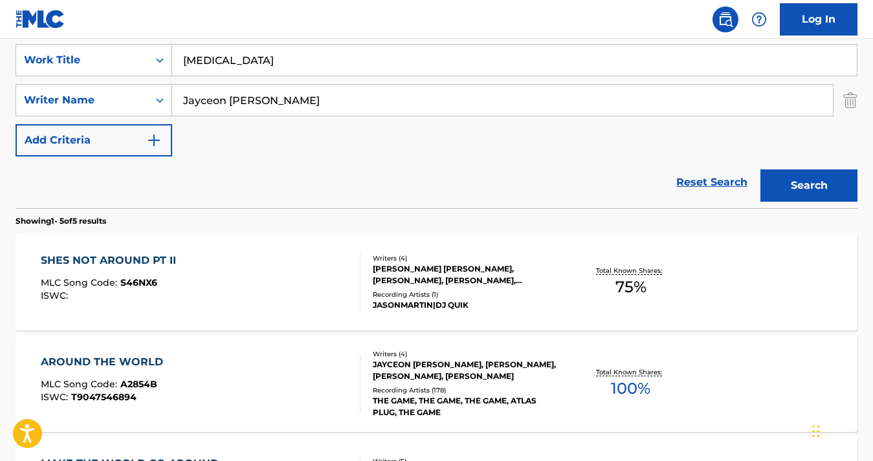
type input "T"
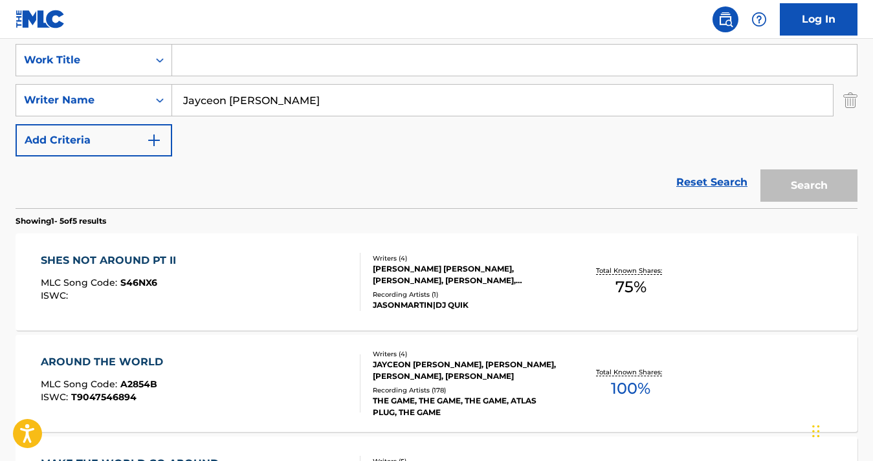
paste input "GURBS & [PERSON_NAME]"
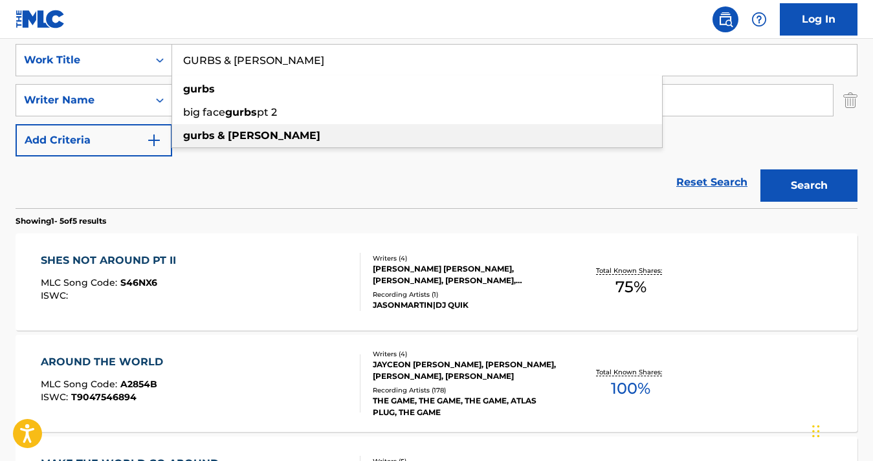
click at [248, 133] on strong "[PERSON_NAME]" at bounding box center [274, 135] width 93 height 12
type input "gurbs & [PERSON_NAME]"
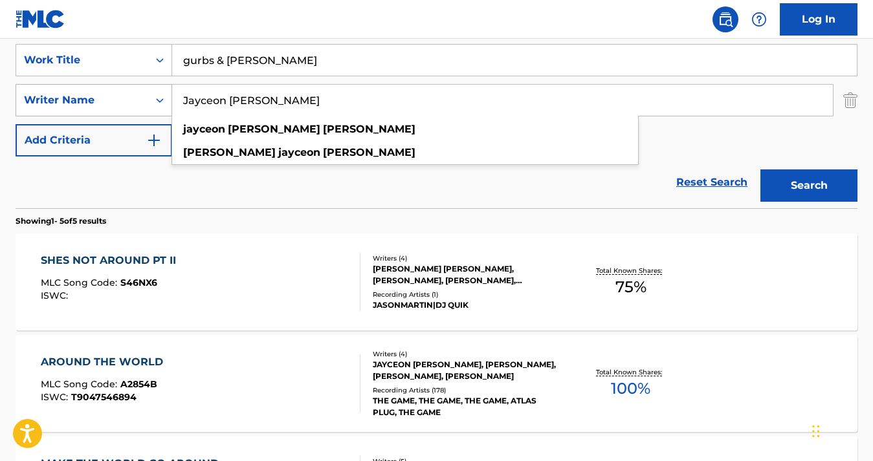
drag, startPoint x: 325, startPoint y: 105, endPoint x: 153, endPoint y: 88, distance: 172.3
click at [153, 88] on div "SearchWithCriteria456a03e6-4d9c-4c9d-8190-14db9e529166 Writer Name [PERSON_NAME…" at bounding box center [437, 100] width 842 height 32
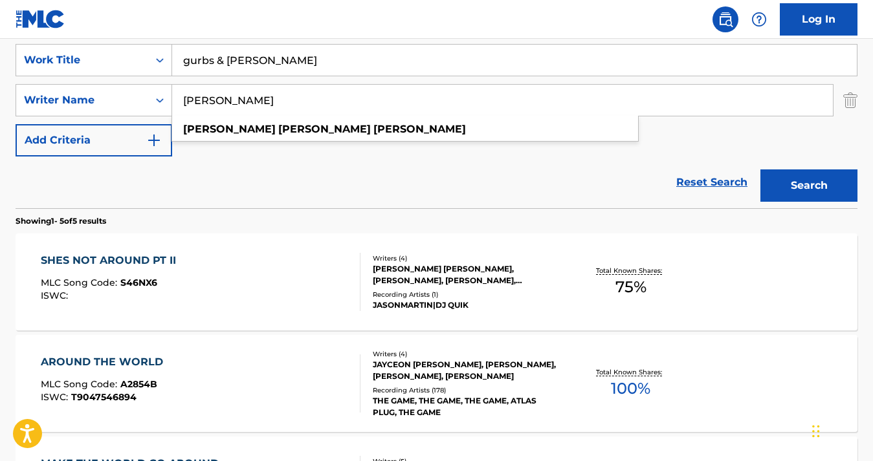
type input "[PERSON_NAME]"
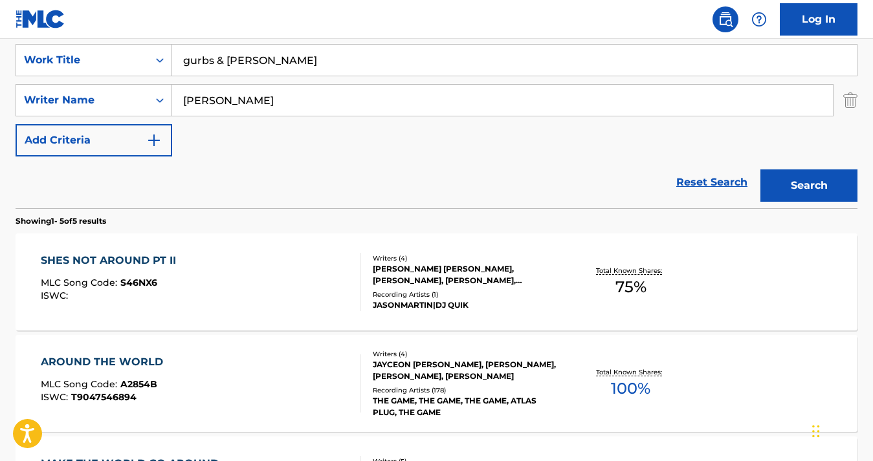
click at [774, 186] on button "Search" at bounding box center [808, 185] width 97 height 32
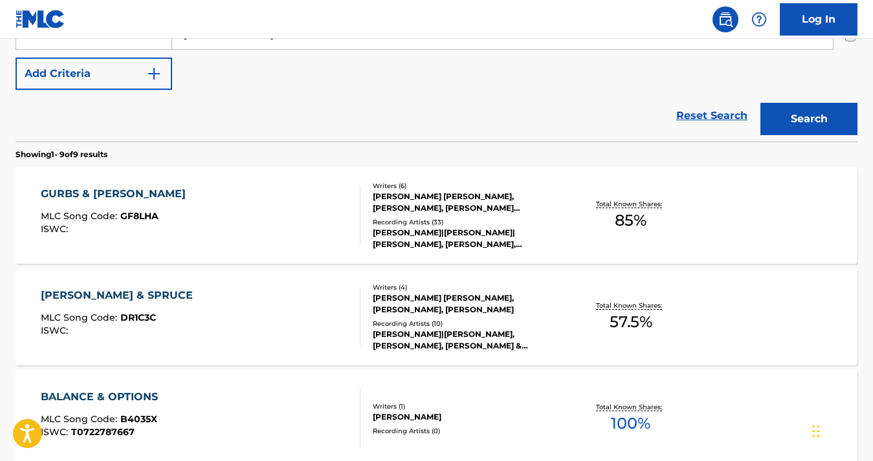
scroll to position [191, 0]
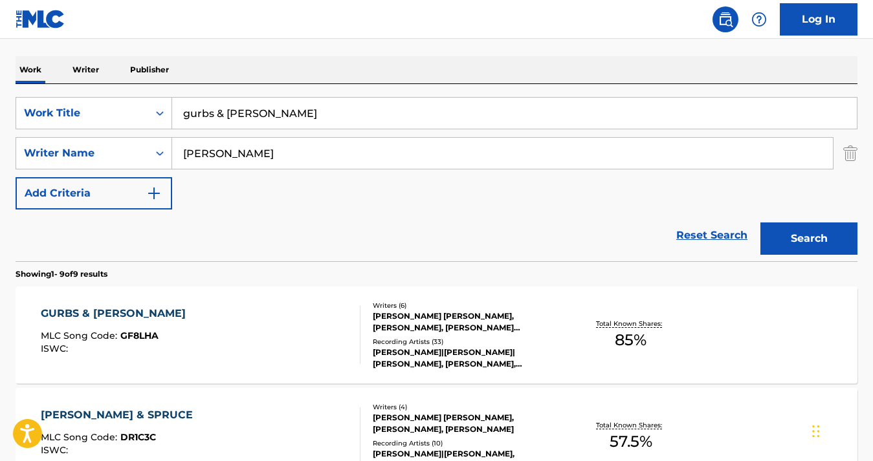
click at [98, 316] on div "GURBS & [PERSON_NAME]" at bounding box center [116, 314] width 151 height 16
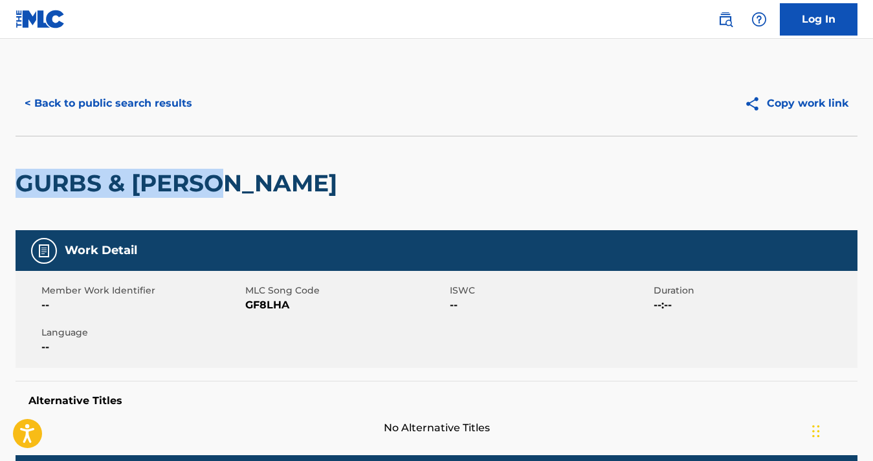
drag, startPoint x: 254, startPoint y: 187, endPoint x: 14, endPoint y: 178, distance: 240.2
copy h2 "GURBS & [PERSON_NAME]"
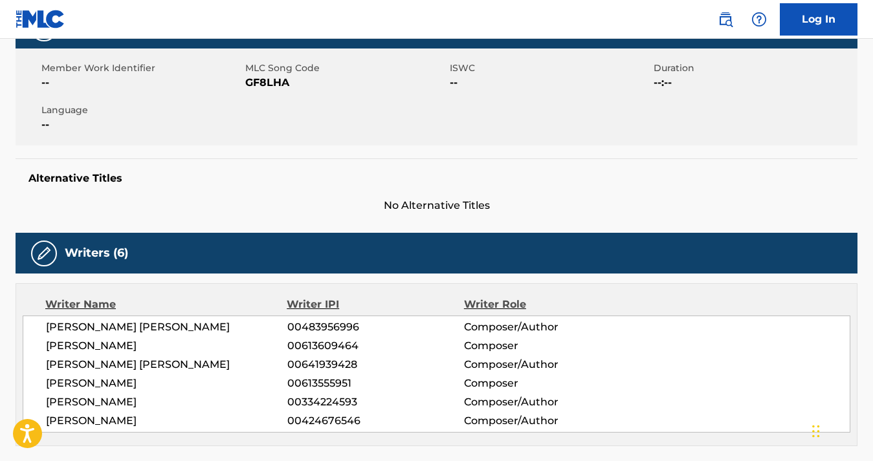
scroll to position [334, 0]
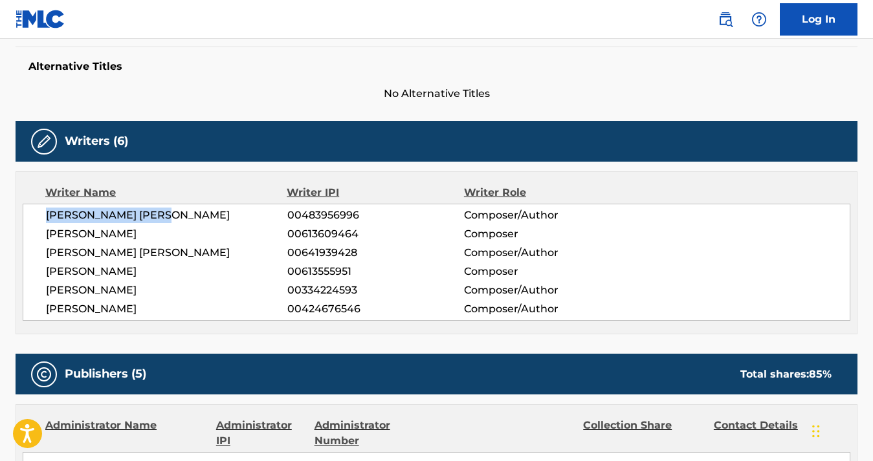
drag, startPoint x: 179, startPoint y: 214, endPoint x: 47, endPoint y: 207, distance: 132.8
click at [47, 208] on span "[PERSON_NAME] [PERSON_NAME]" at bounding box center [166, 216] width 241 height 16
copy span "[PERSON_NAME] [PERSON_NAME]"
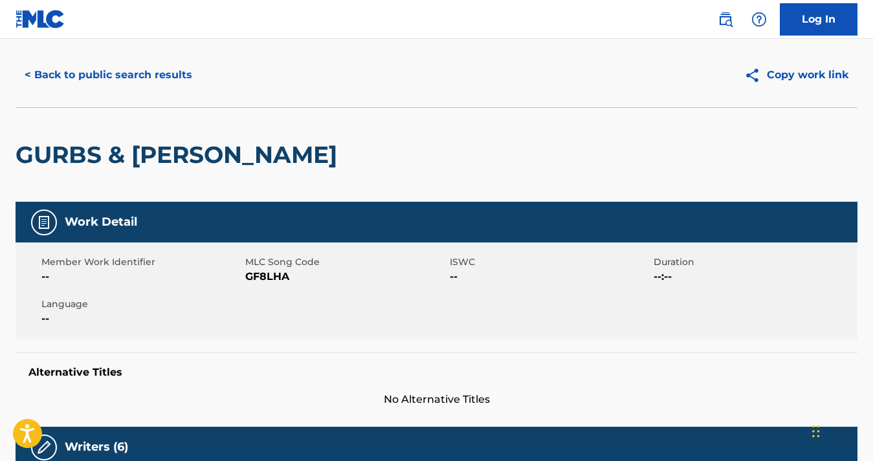
scroll to position [0, 0]
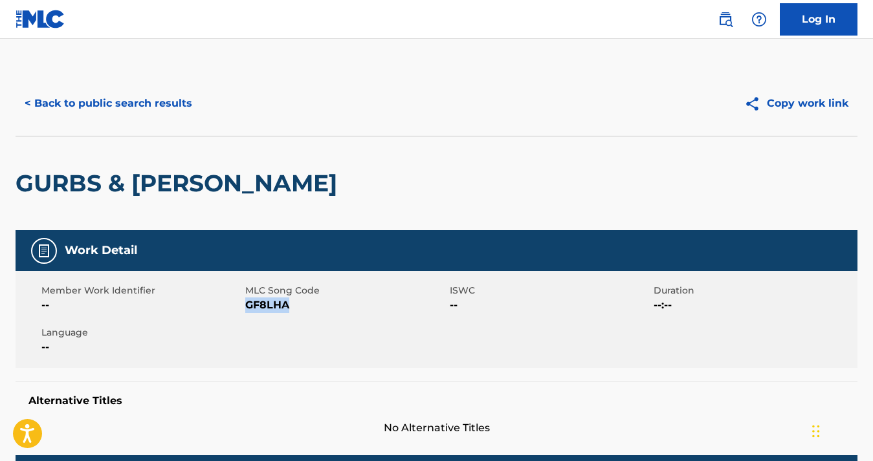
drag, startPoint x: 321, startPoint y: 305, endPoint x: 246, endPoint y: 305, distance: 75.0
click at [246, 305] on span "GF8LHA" at bounding box center [345, 306] width 201 height 16
copy span "GF8LHA"
click at [65, 106] on button "< Back to public search results" at bounding box center [109, 103] width 186 height 32
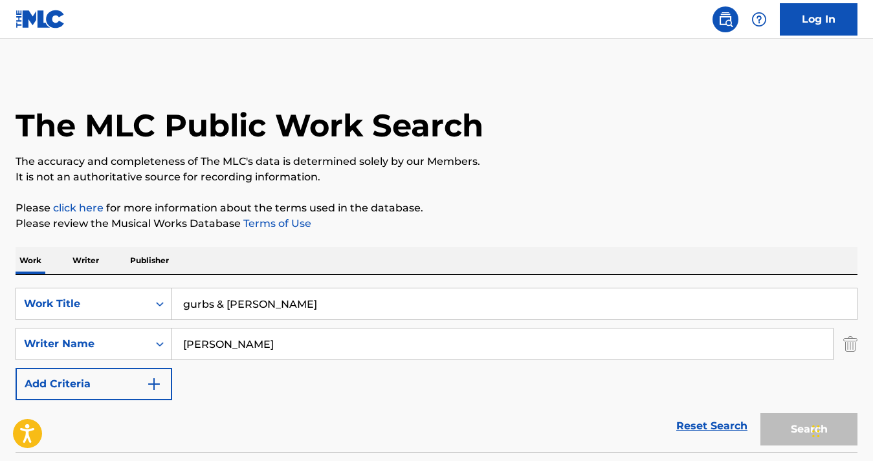
scroll to position [191, 0]
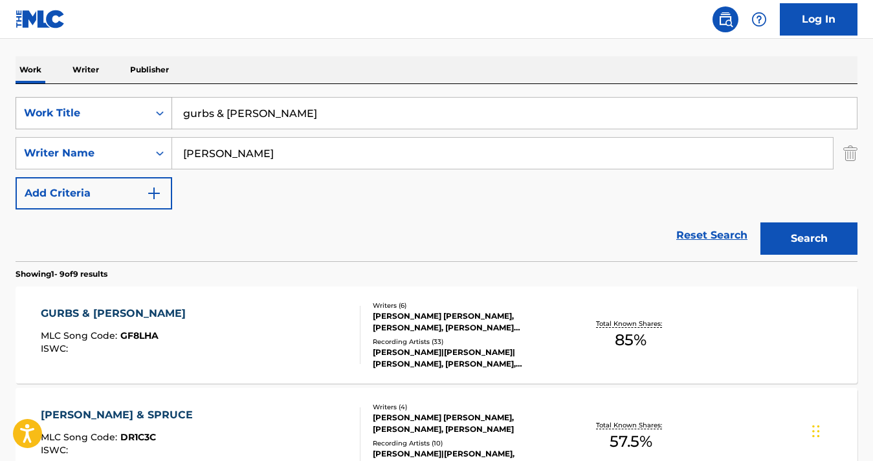
drag, startPoint x: 312, startPoint y: 116, endPoint x: 128, endPoint y: 116, distance: 183.7
click at [128, 116] on div "SearchWithCriteriae108204f-408c-40b4-95ab-116eee727c32 Work Title gurbs & [PERS…" at bounding box center [437, 113] width 842 height 32
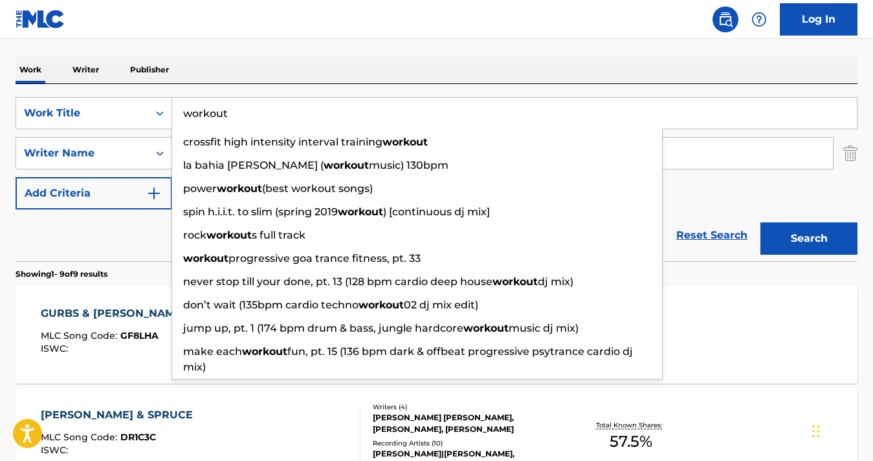
type input "workout"
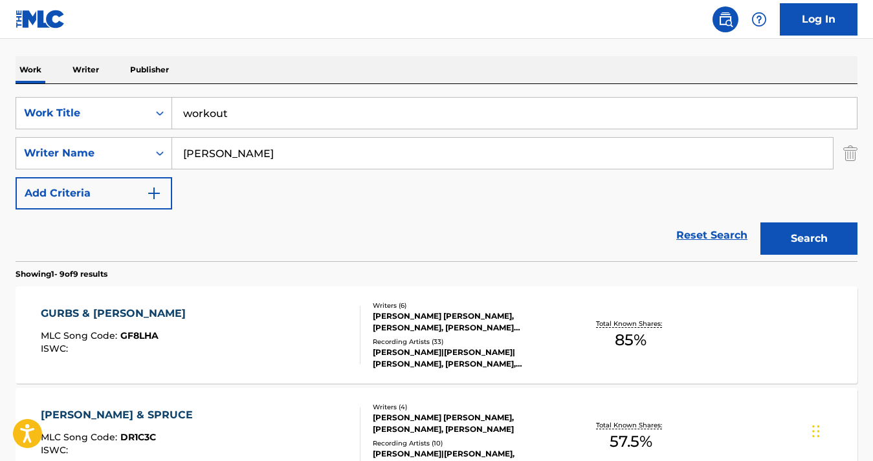
click at [803, 223] on button "Search" at bounding box center [808, 239] width 97 height 32
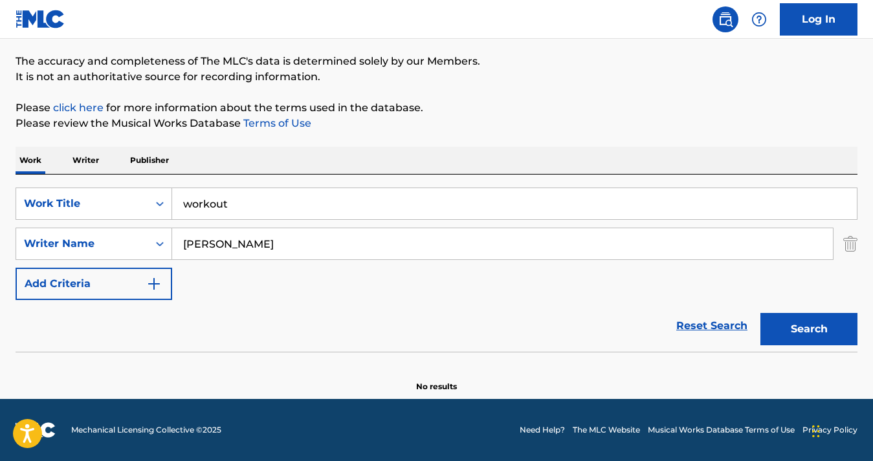
scroll to position [100, 0]
click at [249, 208] on input "workout" at bounding box center [514, 203] width 684 height 31
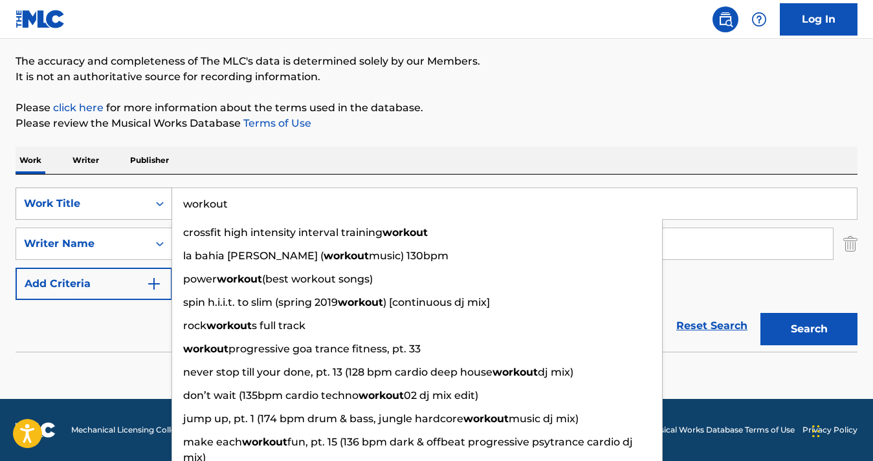
drag, startPoint x: 249, startPoint y: 208, endPoint x: 108, endPoint y: 199, distance: 141.3
click at [108, 199] on div "SearchWithCriteriae108204f-408c-40b4-95ab-116eee727c32 Work Title workout cross…" at bounding box center [437, 204] width 842 height 32
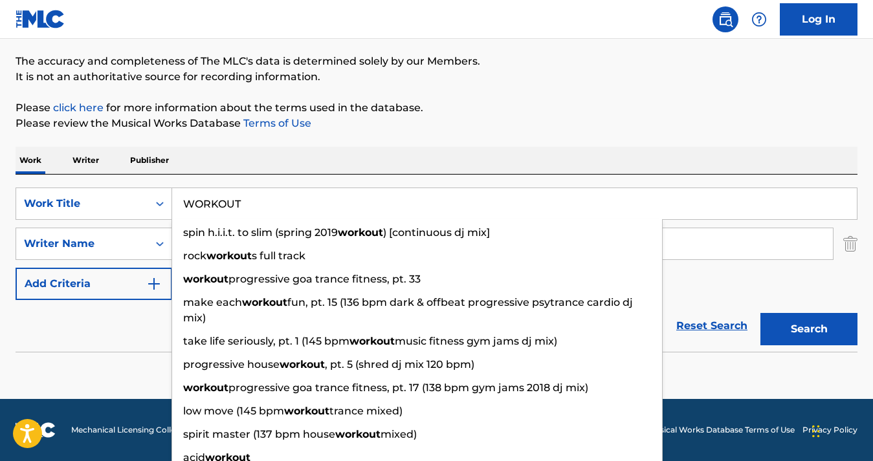
type input "WORKOUT"
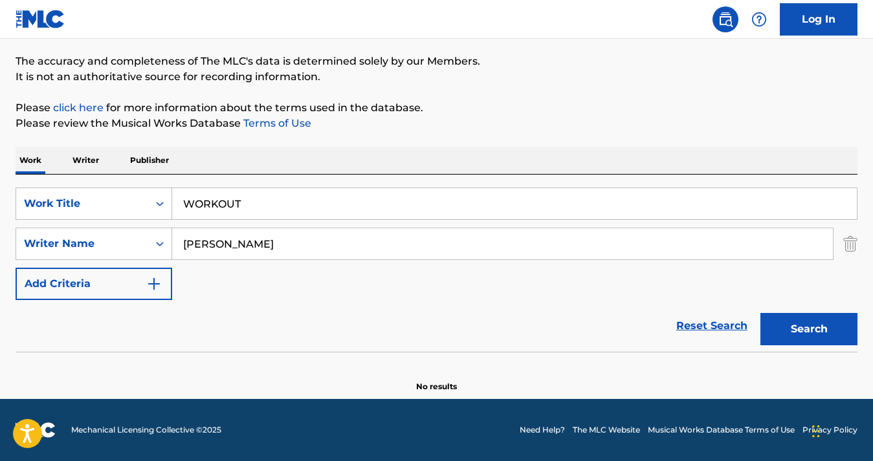
click at [781, 321] on button "Search" at bounding box center [808, 329] width 97 height 32
drag, startPoint x: 267, startPoint y: 204, endPoint x: 179, endPoint y: 202, distance: 88.6
click at [179, 202] on input "WORKOUT" at bounding box center [514, 203] width 684 height 31
type input "v"
paste input "USUYG1545691"
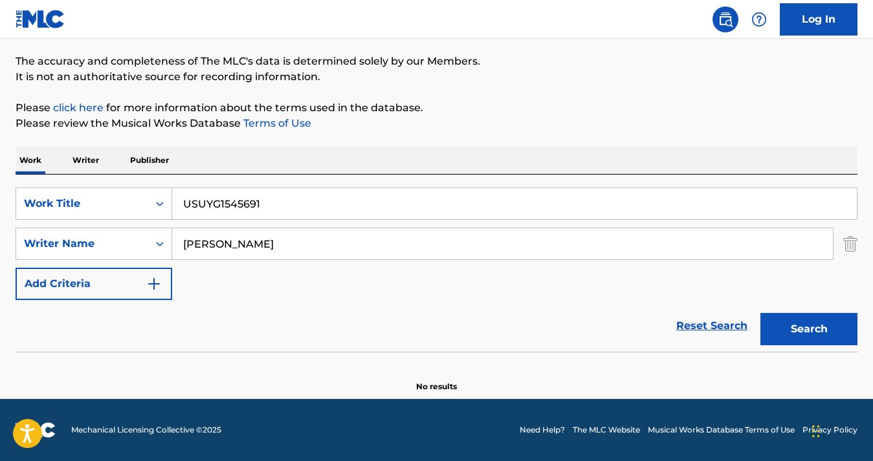
type input "USUYG1545691"
click at [829, 335] on button "Search" at bounding box center [808, 329] width 97 height 32
drag, startPoint x: 280, startPoint y: 201, endPoint x: 157, endPoint y: 195, distance: 123.1
click at [157, 195] on div "SearchWithCriteriae108204f-408c-40b4-95ab-116eee727c32 Work Title USUYG1545691" at bounding box center [437, 204] width 842 height 32
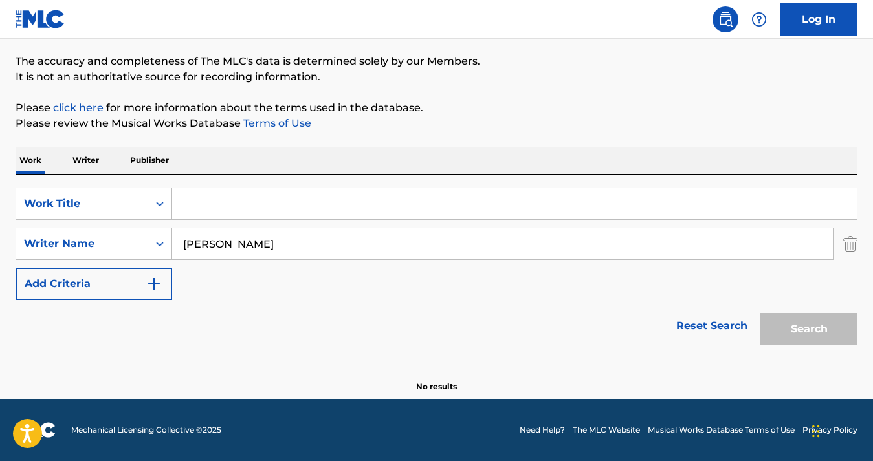
click at [340, 206] on input "Search Form" at bounding box center [514, 203] width 684 height 31
type input "v"
paste input "CHUPA'S GROOVE"
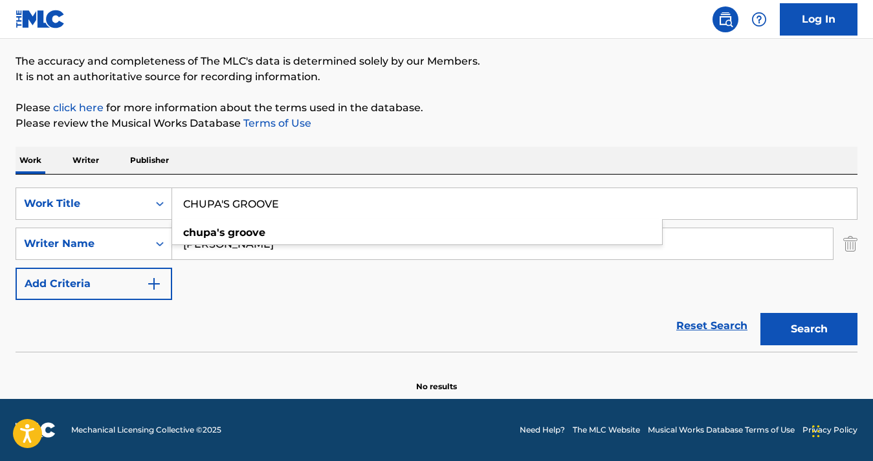
type input "CHUPA'S GROOVE"
click at [797, 328] on button "Search" at bounding box center [808, 329] width 97 height 32
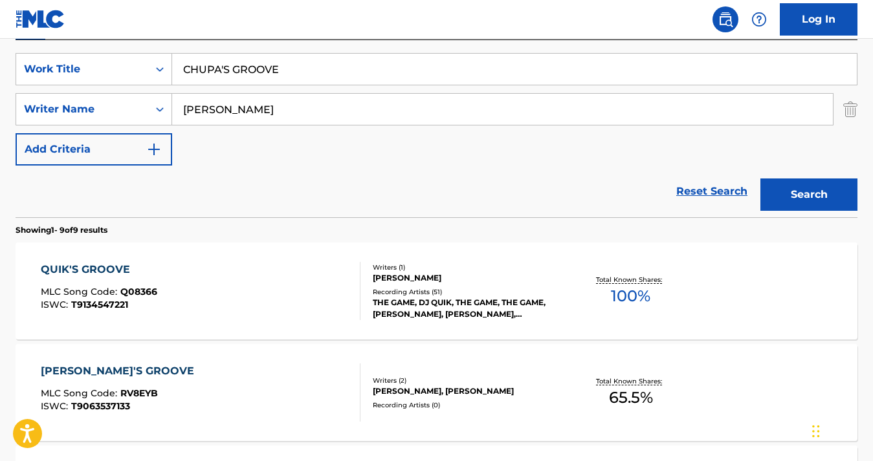
scroll to position [237, 0]
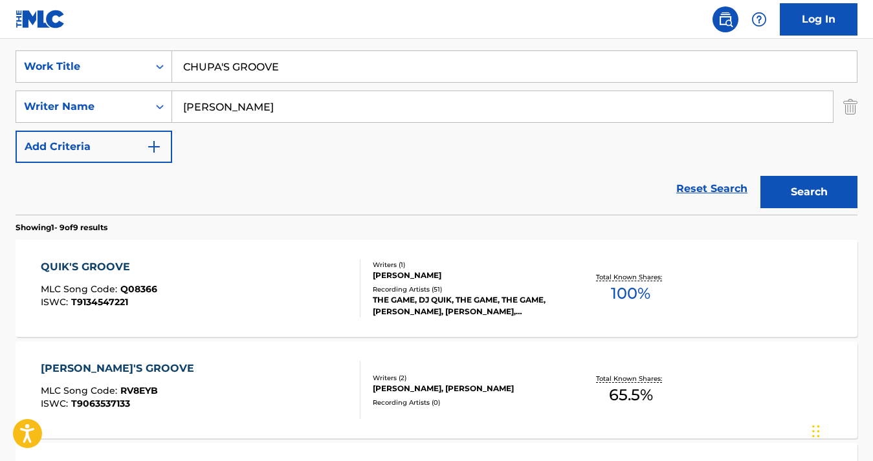
click at [90, 266] on div "QUIK'S GROOVE" at bounding box center [99, 267] width 116 height 16
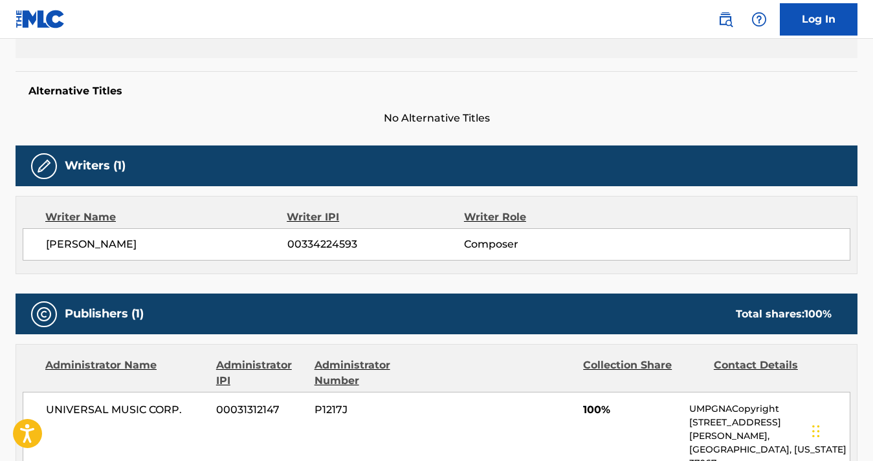
scroll to position [131, 0]
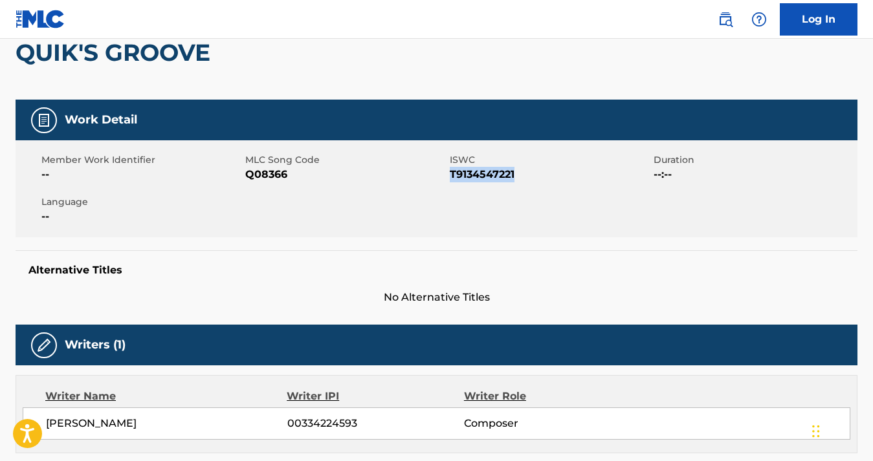
drag, startPoint x: 545, startPoint y: 173, endPoint x: 451, endPoint y: 172, distance: 94.5
click at [451, 172] on span "T9134547221" at bounding box center [550, 175] width 201 height 16
copy span "T9134547221"
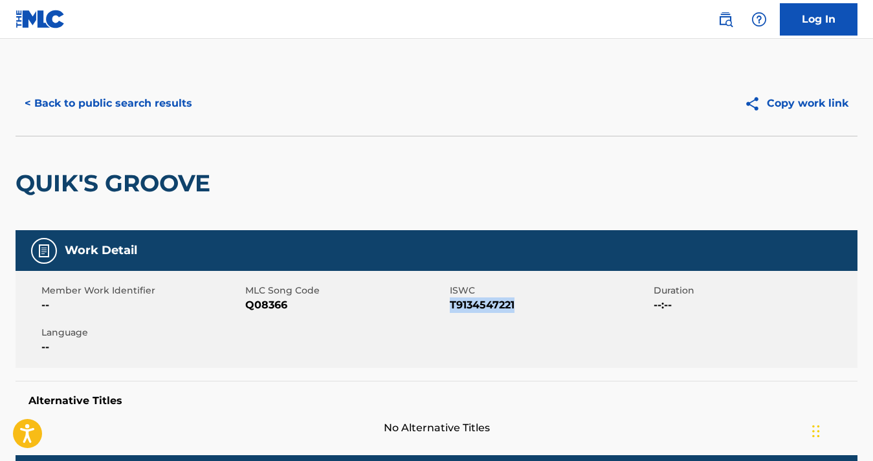
scroll to position [105, 0]
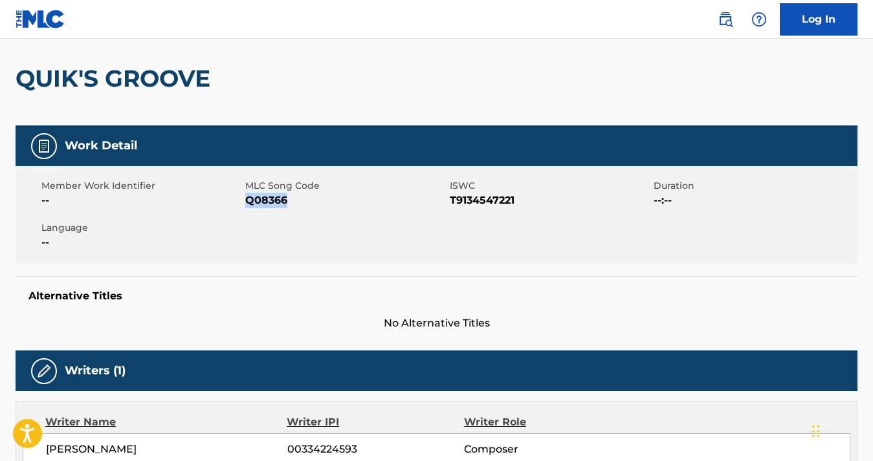
drag, startPoint x: 295, startPoint y: 201, endPoint x: 247, endPoint y: 199, distance: 47.9
click at [247, 199] on span "Q08366" at bounding box center [345, 201] width 201 height 16
copy span "Q08366"
